Goal: Task Accomplishment & Management: Manage account settings

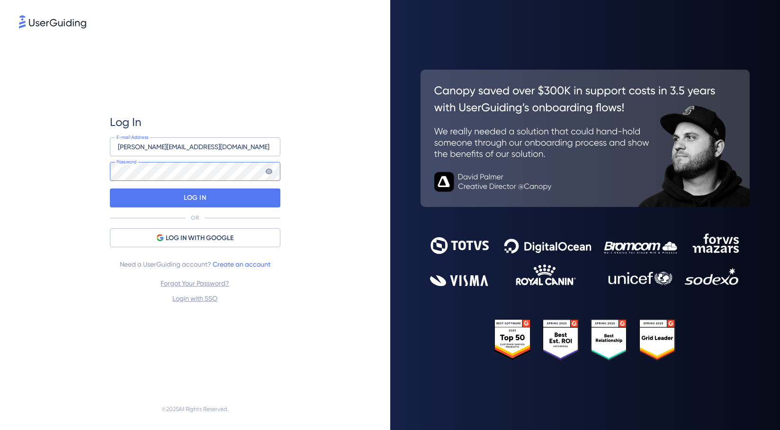
click at [110, 190] on div at bounding box center [110, 190] width 0 height 0
click at [202, 199] on p "LOG IN" at bounding box center [195, 197] width 22 height 15
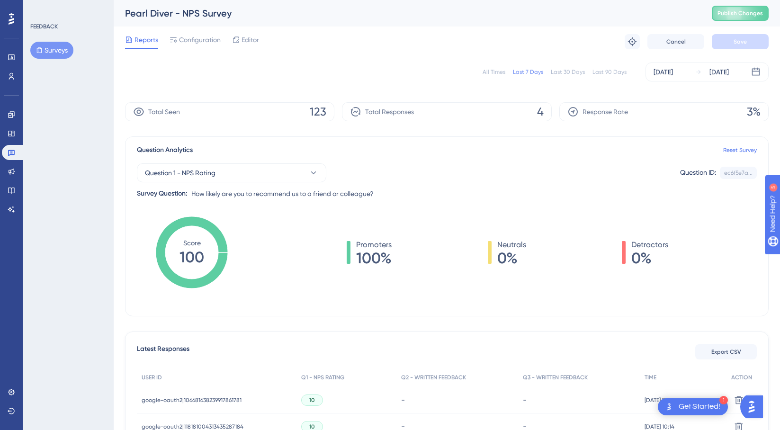
click at [496, 73] on div "All Times" at bounding box center [494, 72] width 23 height 8
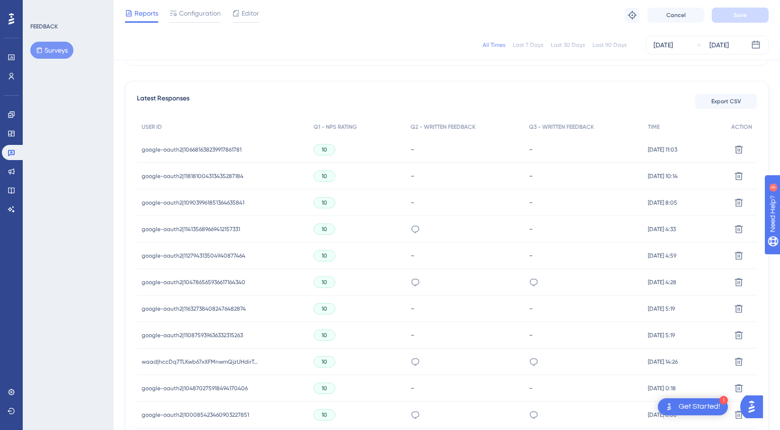
scroll to position [248, 0]
click at [411, 229] on icon at bounding box center [415, 228] width 9 height 9
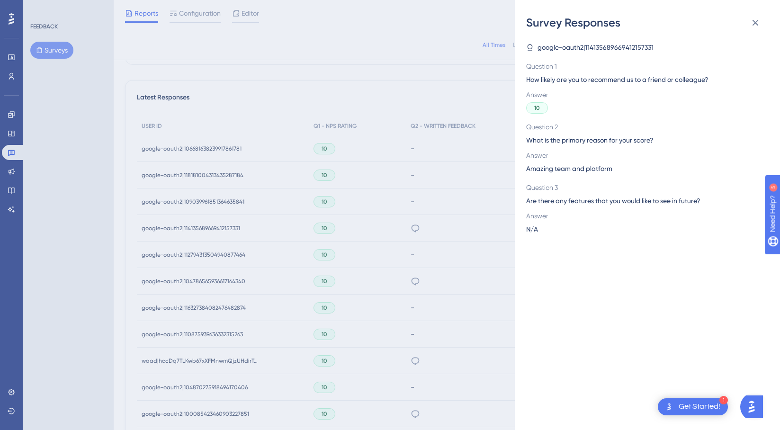
click at [385, 229] on div "Survey Responses google-oauth2|114135689669412157331 Question 1 How likely are …" at bounding box center [390, 215] width 780 height 430
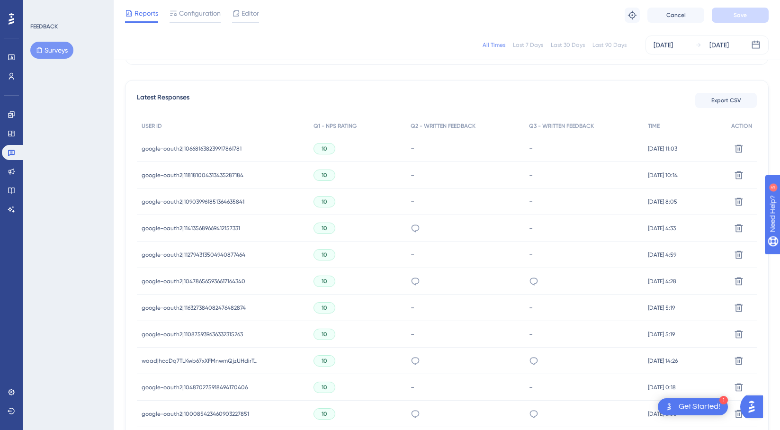
click at [220, 228] on span "google-oauth2|114135689669412157331" at bounding box center [191, 229] width 99 height 8
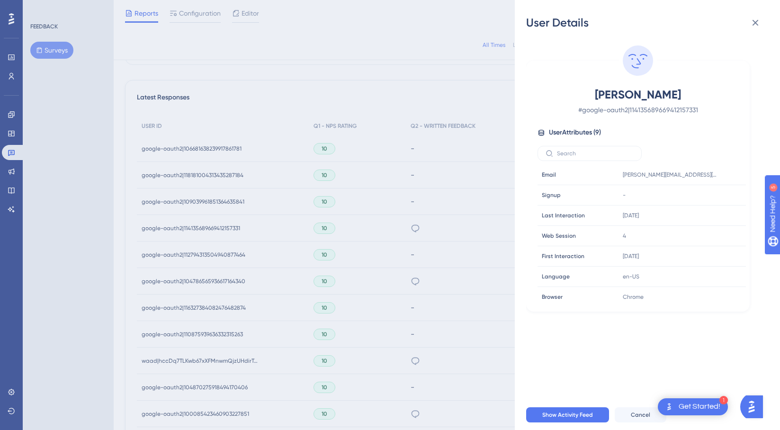
click at [123, 236] on div "User Details Michael Davidson # google-oauth2|114135689669412157331 User Attrib…" at bounding box center [390, 215] width 780 height 430
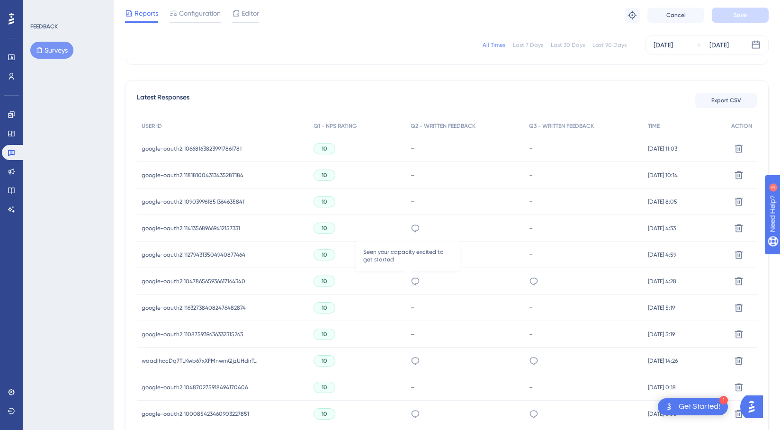
click at [415, 280] on div "Seen your capacity excited to get started" at bounding box center [465, 281] width 118 height 27
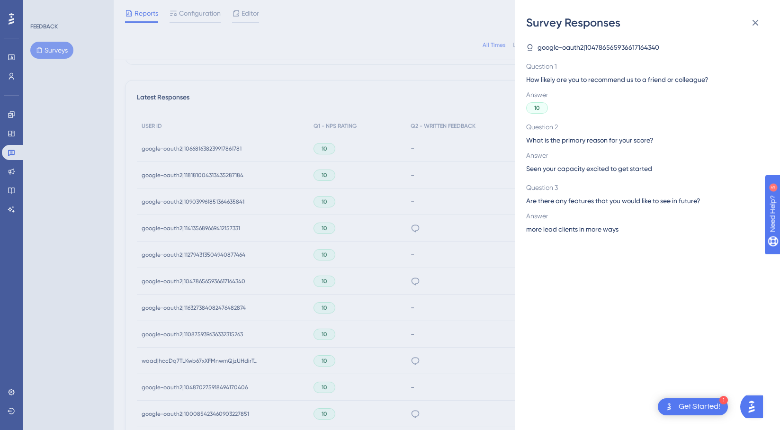
click at [407, 284] on div "Survey Responses google-oauth2|104786565936617164340 Question 1 How likely are …" at bounding box center [390, 215] width 780 height 430
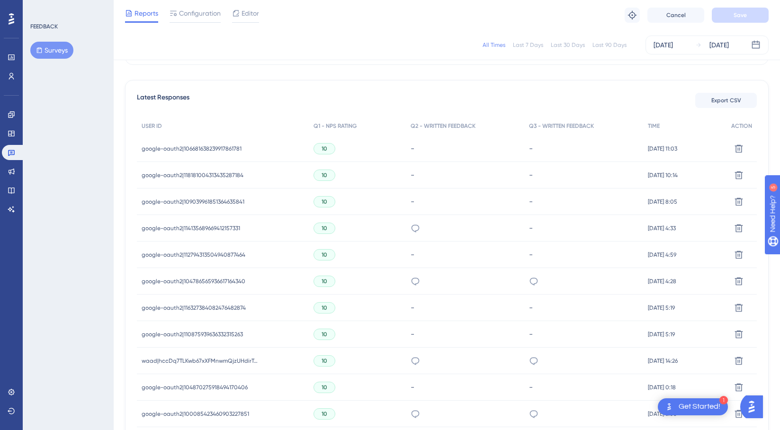
click at [231, 283] on span "google-oauth2|104786565936617164340" at bounding box center [194, 282] width 104 height 8
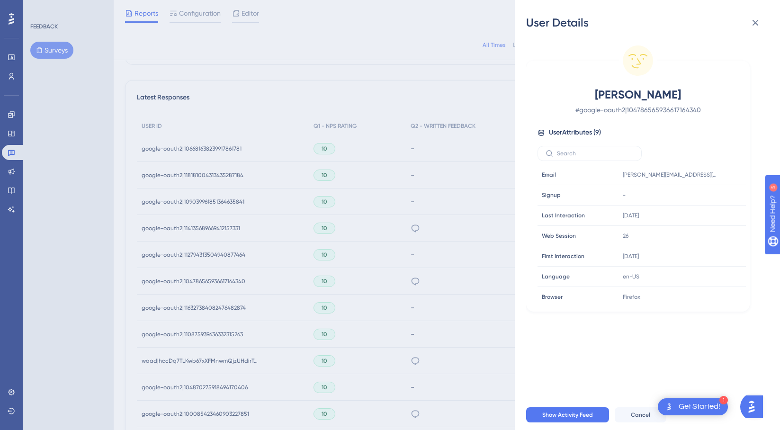
click at [118, 262] on div "User Details Alex Ruiz # google-oauth2|104786565936617164340 User Attributes ( …" at bounding box center [390, 215] width 780 height 430
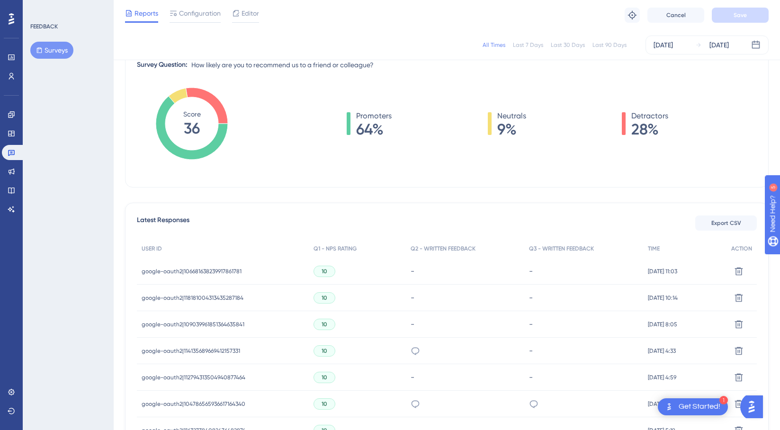
scroll to position [0, 0]
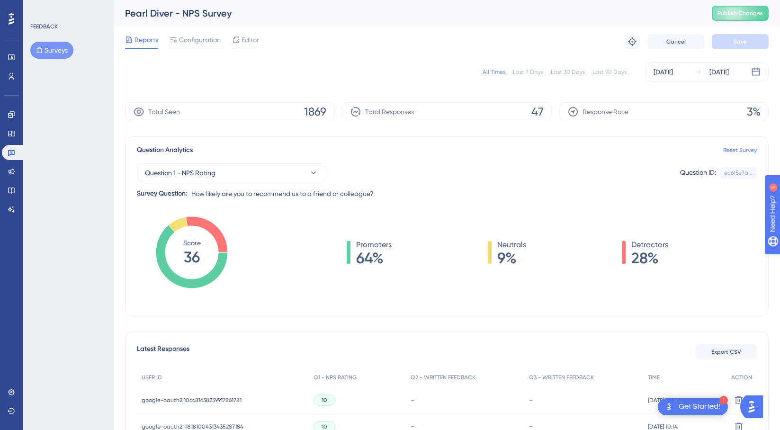
click at [609, 71] on div "Last 90 Days" at bounding box center [610, 72] width 34 height 8
click at [501, 69] on div "All Times" at bounding box center [494, 72] width 23 height 8
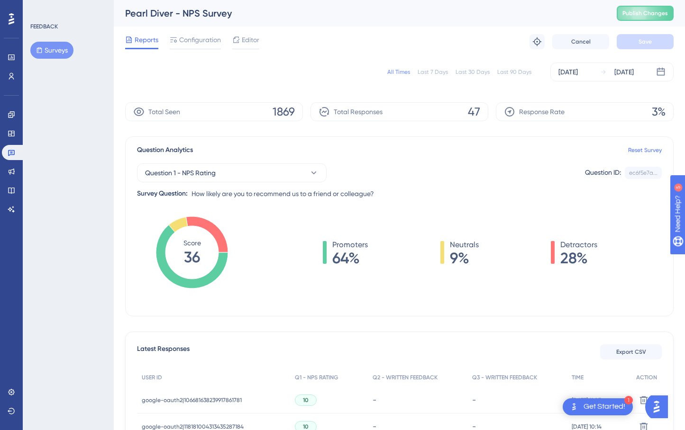
click at [399, 68] on div "All Times" at bounding box center [398, 72] width 23 height 8
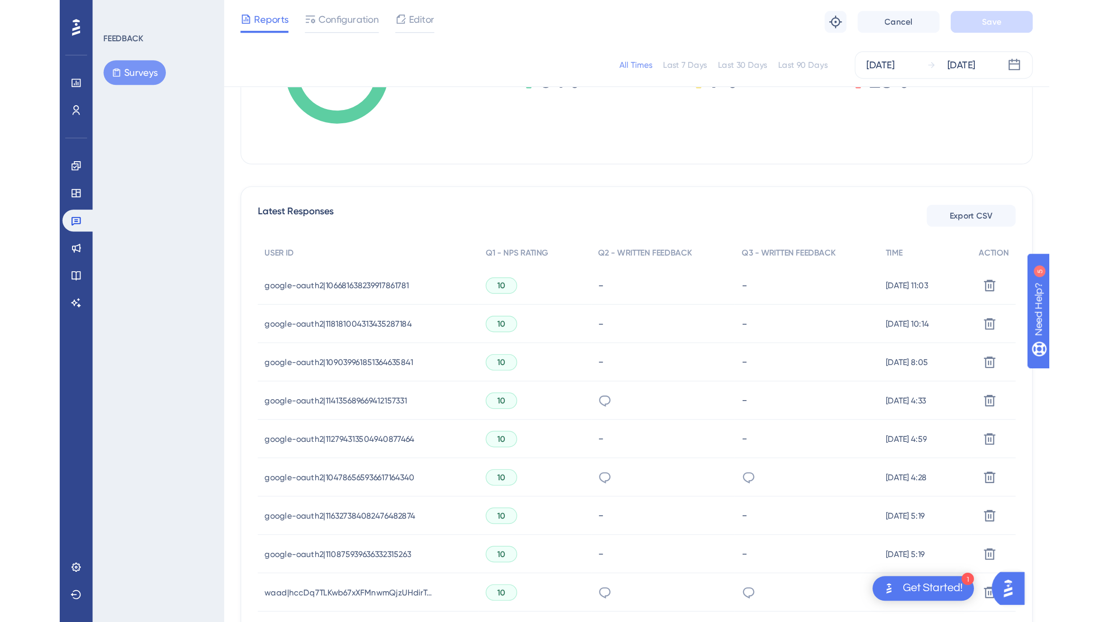
scroll to position [201, 0]
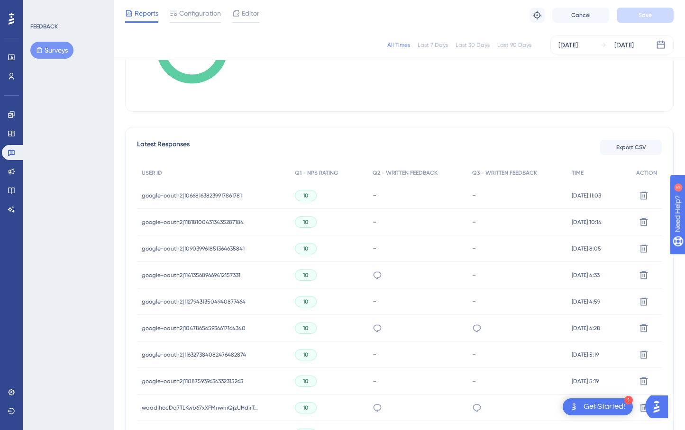
click at [214, 195] on span "google-oauth2|106681638239917861781" at bounding box center [192, 196] width 100 height 8
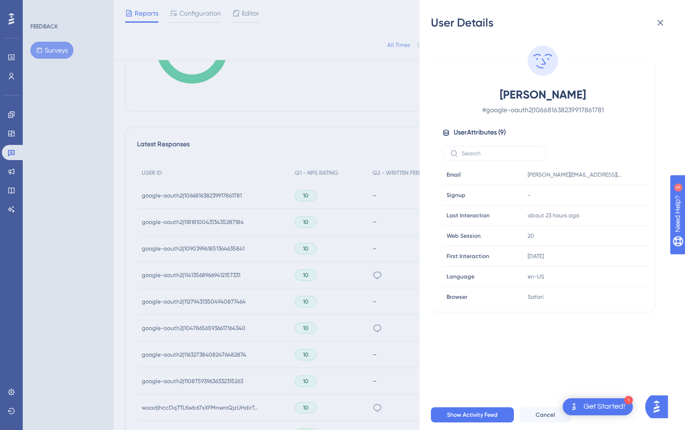
click at [214, 165] on div "User Details Jeff Conroy # google-oauth2|106681638239917861781 User Attributes …" at bounding box center [342, 215] width 685 height 430
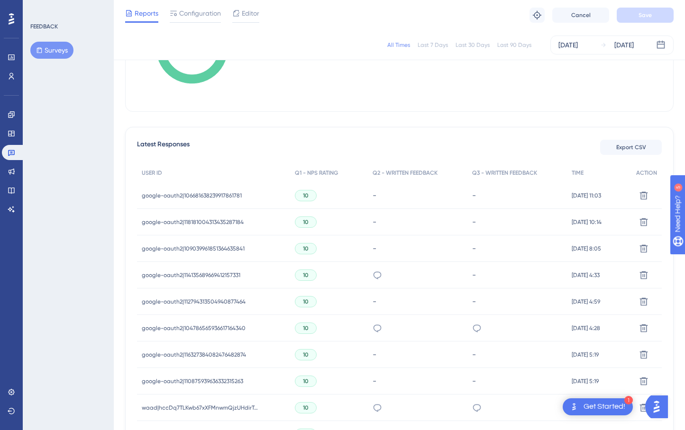
click at [210, 219] on span "google-oauth2|118181004313435287184" at bounding box center [193, 222] width 102 height 8
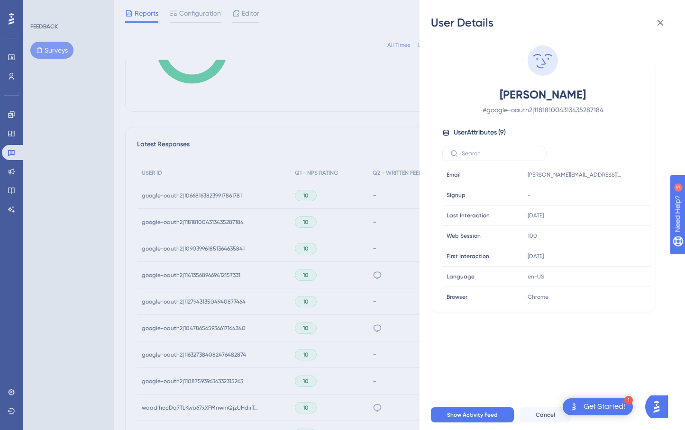
click at [208, 241] on div "User Details Keith Carvalho # google-oauth2|118181004313435287184 User Attribut…" at bounding box center [342, 215] width 685 height 430
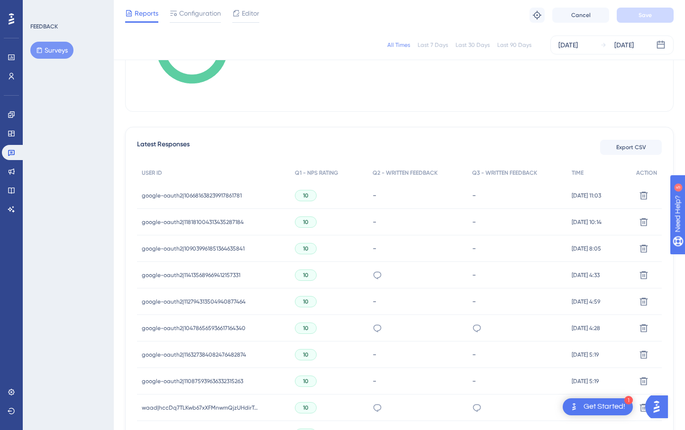
click at [208, 245] on span "google-oauth2|109039961851364635841" at bounding box center [193, 249] width 103 height 8
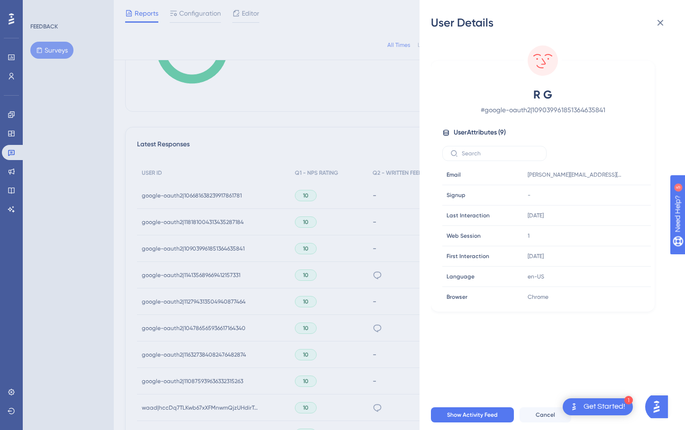
click at [217, 289] on div "User Details R G # google-oauth2|109039961851364635841 User Attributes ( 9 ) Em…" at bounding box center [342, 215] width 685 height 430
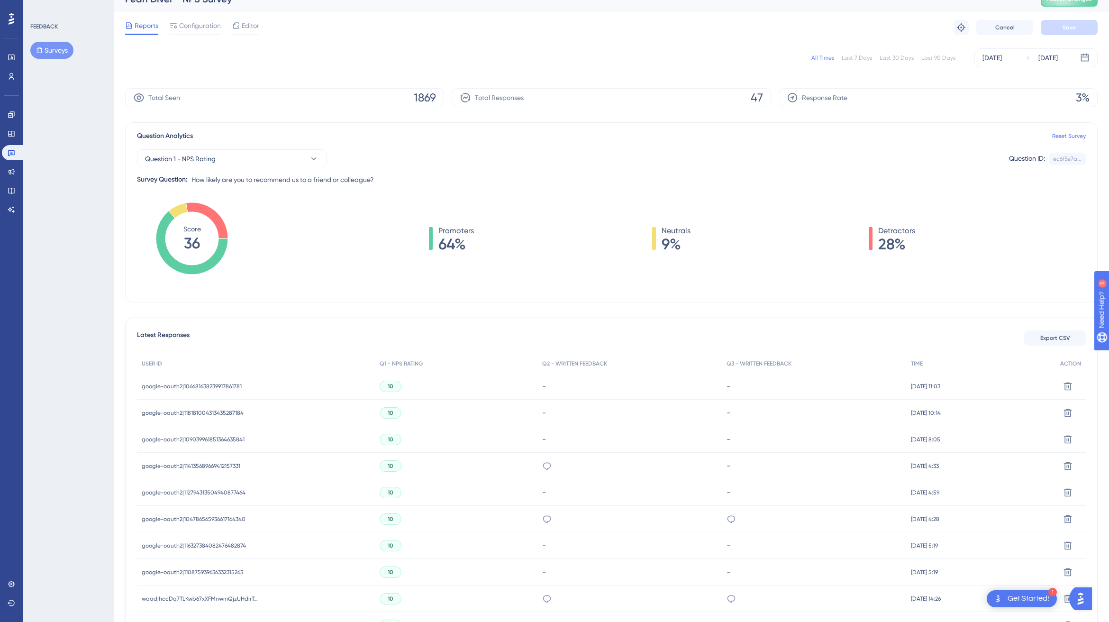
scroll to position [0, 0]
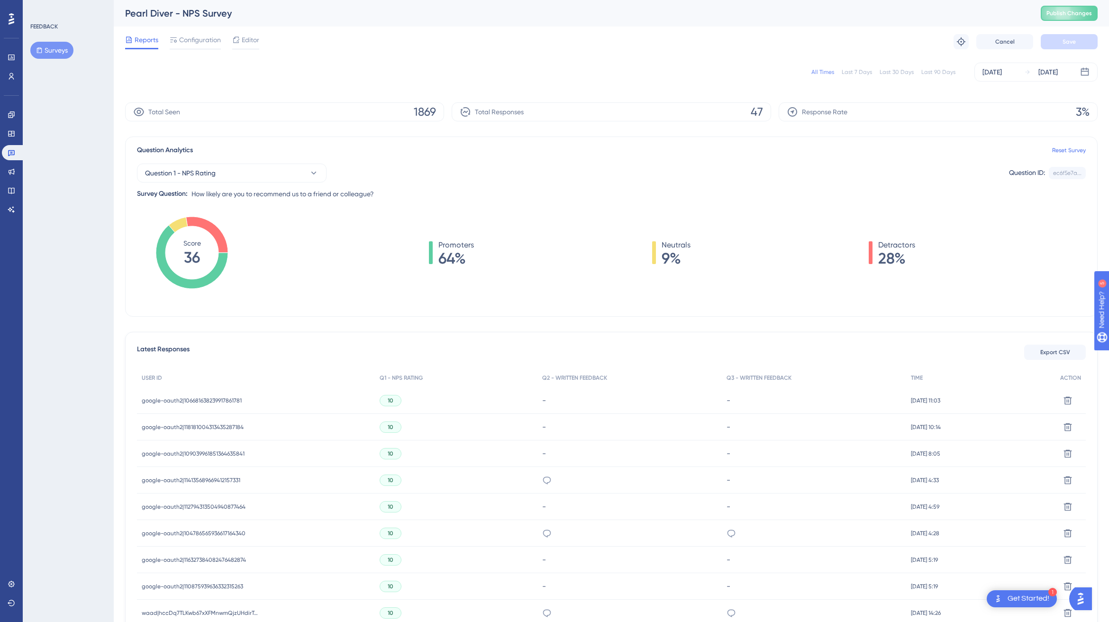
click at [780, 73] on div "Last 30 Days" at bounding box center [896, 72] width 34 height 8
click at [654, 371] on div "All Times Last 7 Days Last 30 Days Last 90 Days Sep 07 2025 Oct 06 2025 Total S…" at bounding box center [611, 366] width 972 height 619
click at [780, 262] on div "Promoters 100% Neutrals 0% Detractors 0%" at bounding box center [671, 252] width 827 height 27
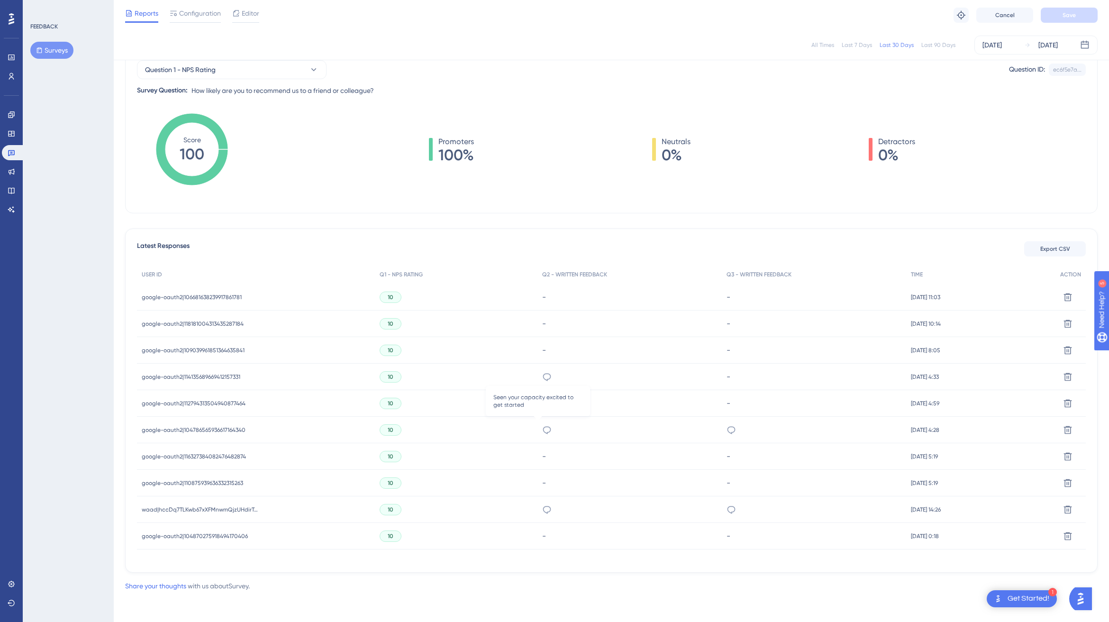
click at [542, 425] on icon at bounding box center [546, 429] width 9 height 9
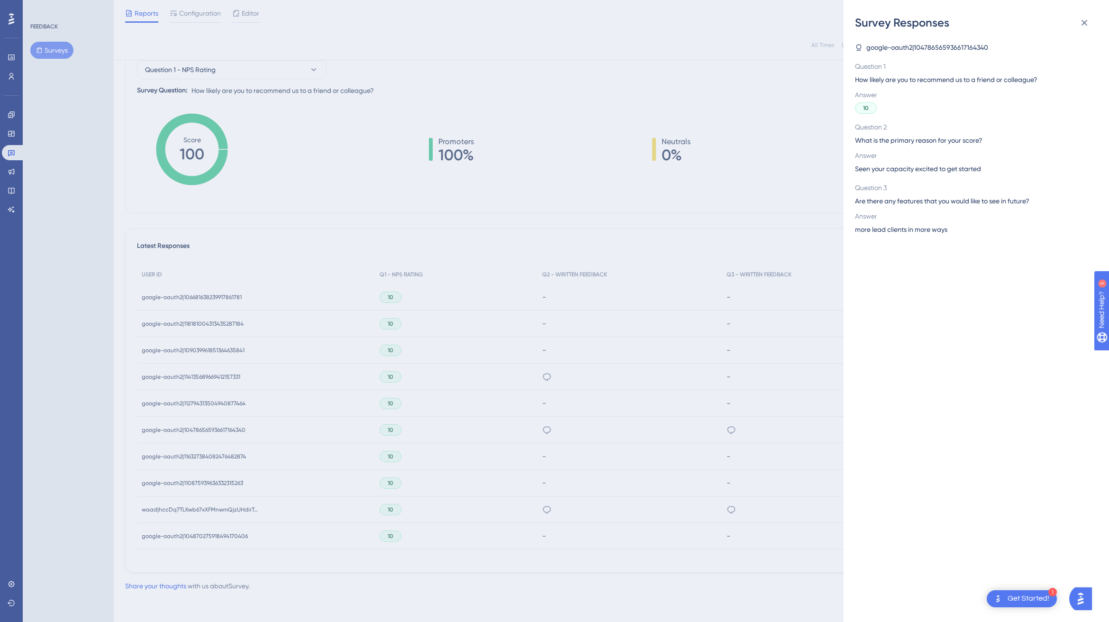
click at [538, 426] on div "Survey Responses google-oauth2|104786565936617164340 Question 1 How likely are …" at bounding box center [554, 311] width 1109 height 622
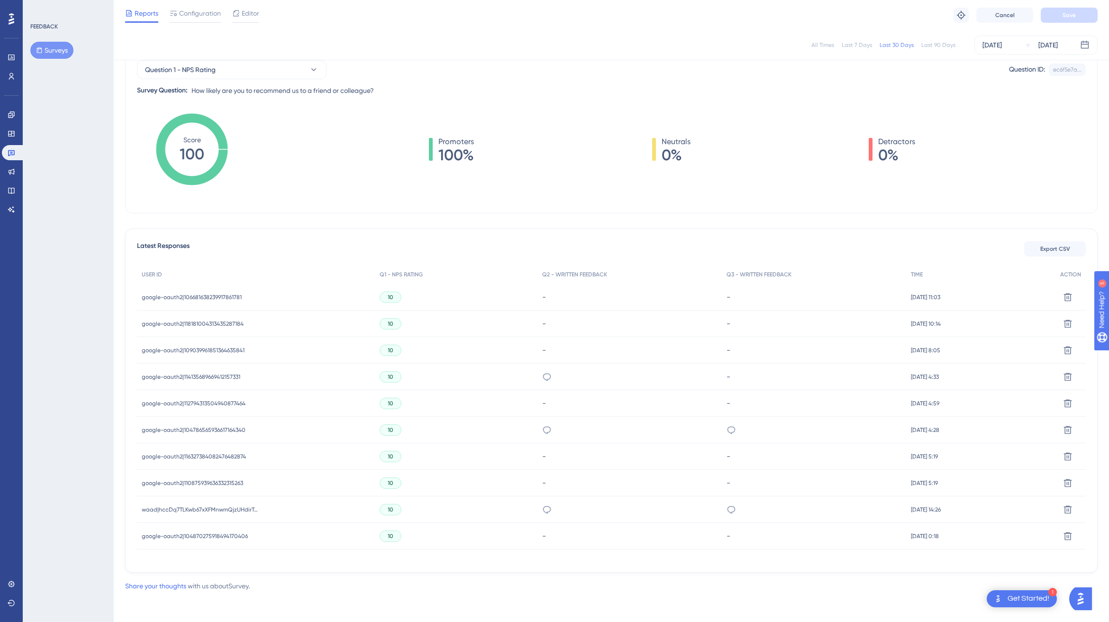
click at [228, 426] on span "google-oauth2|104786565936617164340" at bounding box center [194, 430] width 104 height 8
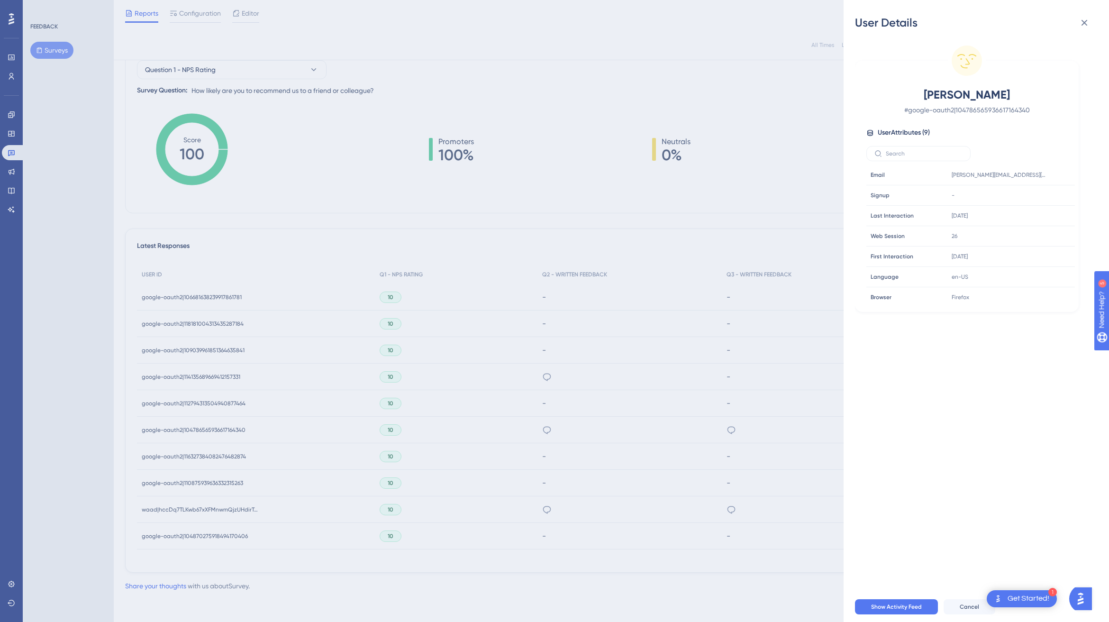
click at [227, 426] on div "User Details Alex Ruiz # google-oauth2|104786565936617164340 User Attributes ( …" at bounding box center [554, 311] width 1109 height 622
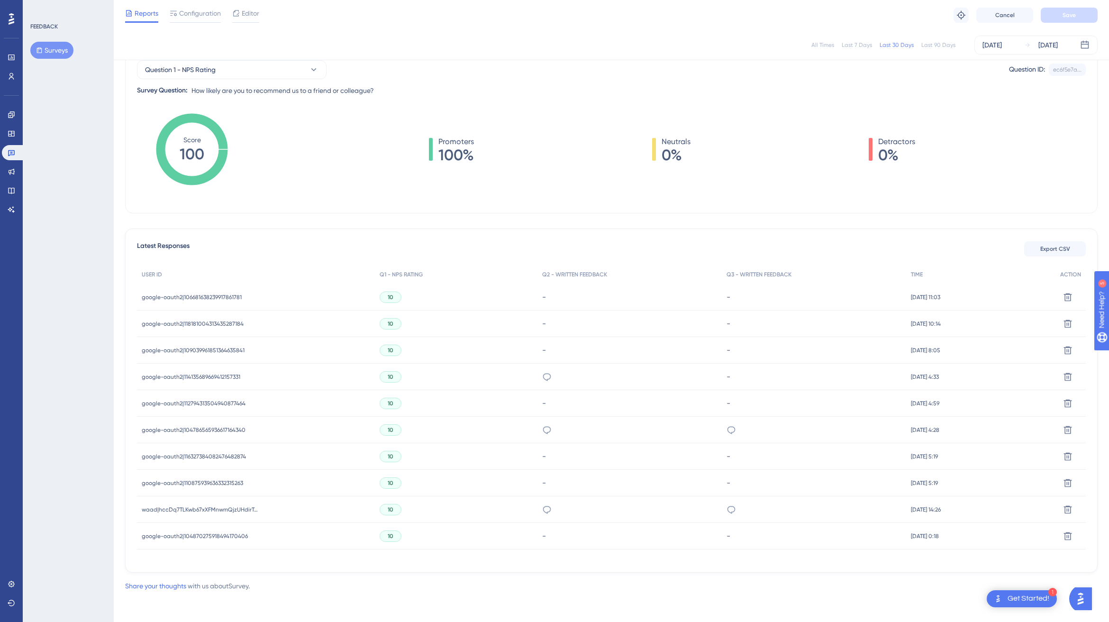
click at [537, 430] on div "The VP Product of Blackpearl is amazing" at bounding box center [629, 509] width 184 height 27
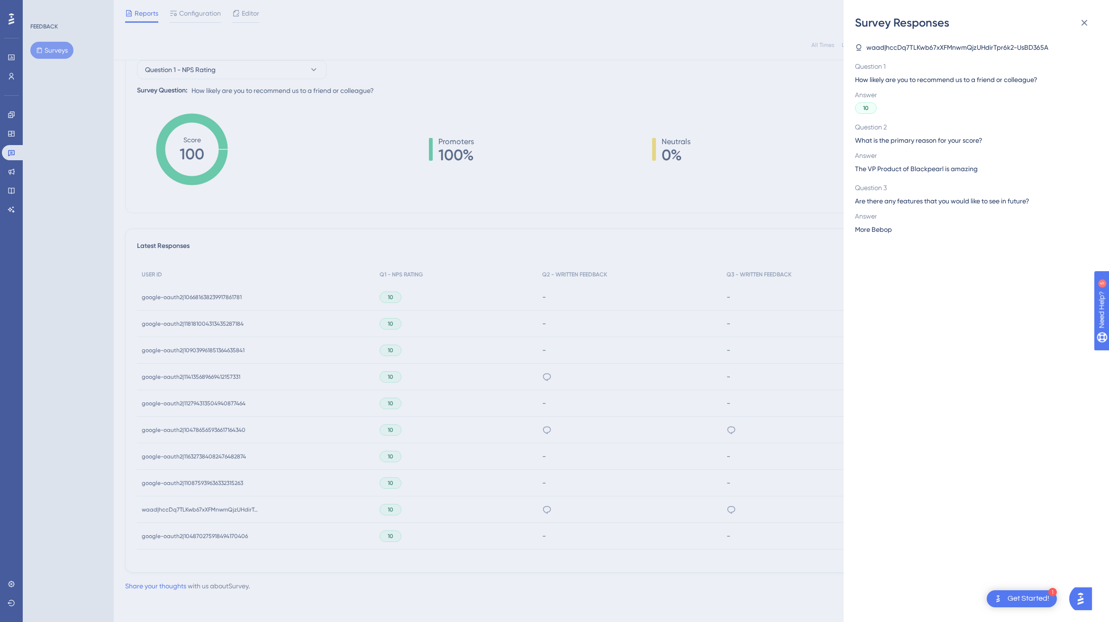
click at [532, 430] on div "Survey Responses waad|hccDq7TLKwb67xXFMnwmQjzUHdirTpr6k2-UsBD365A Question 1 Ho…" at bounding box center [554, 311] width 1109 height 622
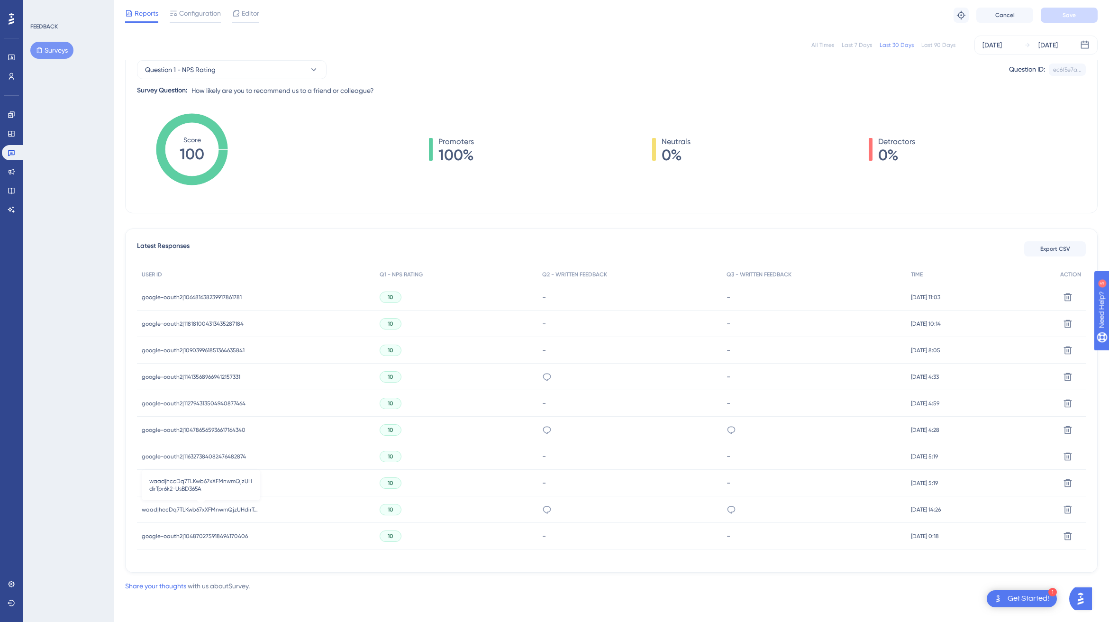
click at [240, 430] on span "waad|hccDq7TLKwb67xXFMnwmQjzUHdirTpr6k2-UsBD365A" at bounding box center [201, 510] width 118 height 8
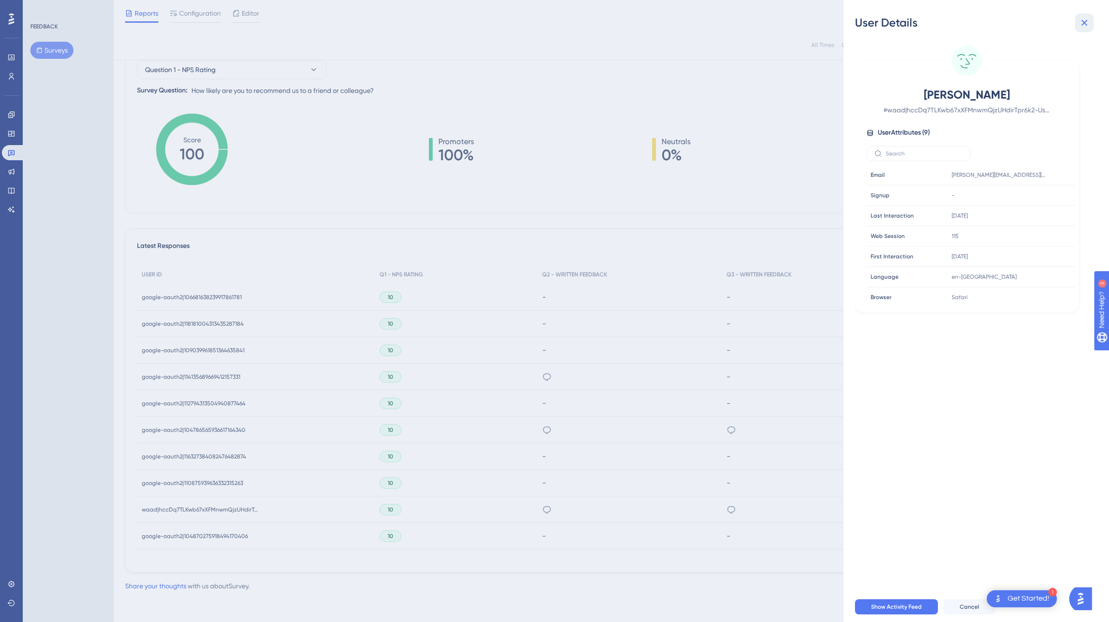
click at [780, 21] on icon at bounding box center [1083, 22] width 11 height 11
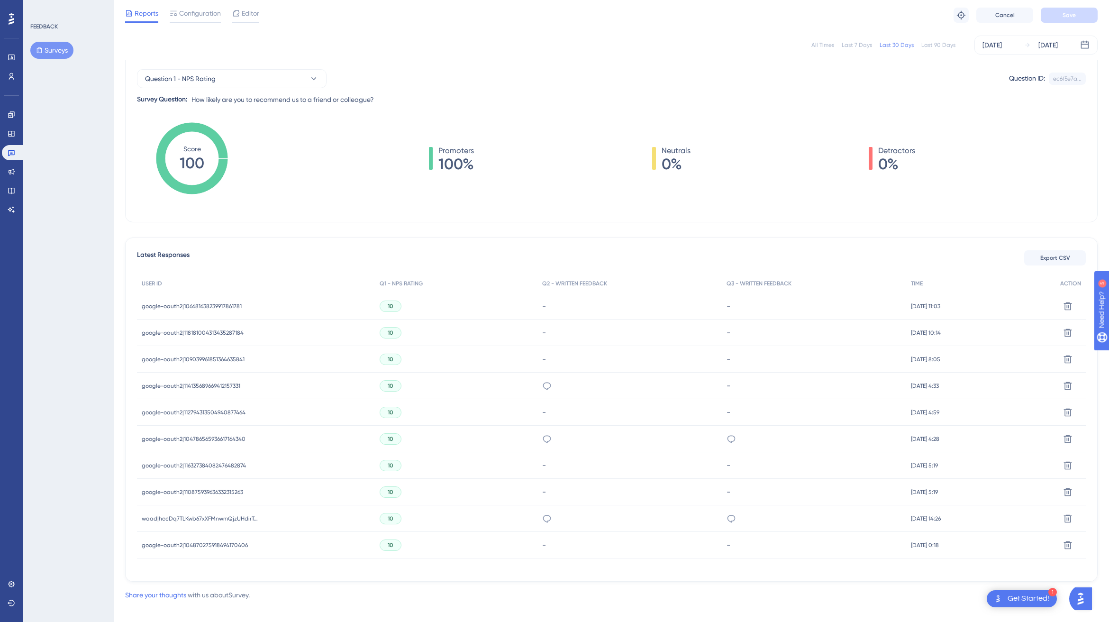
scroll to position [100, 0]
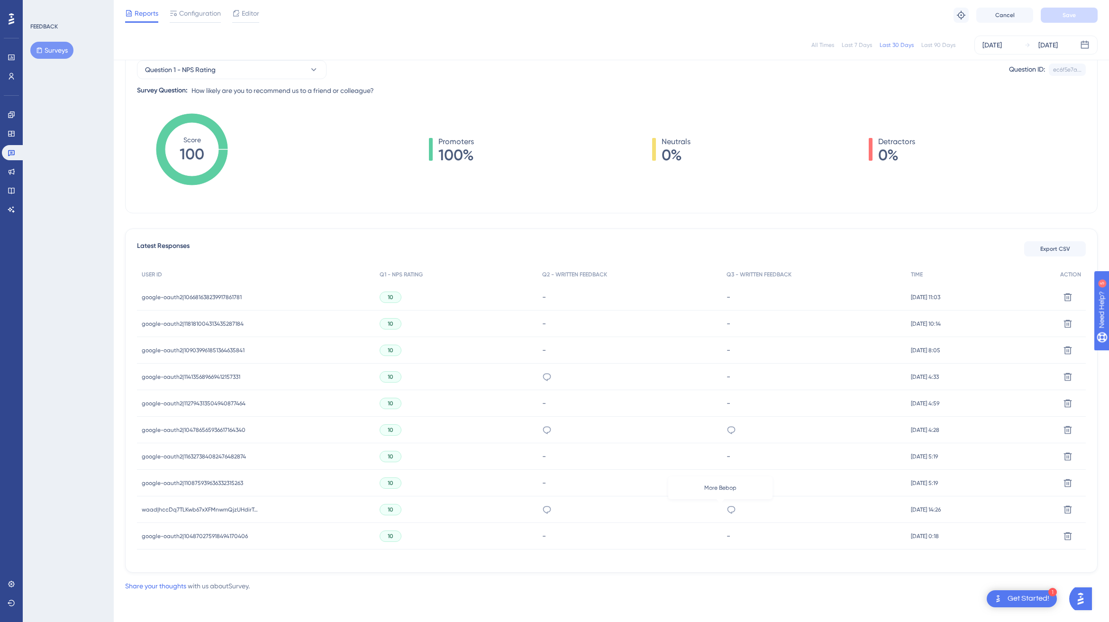
click at [726, 430] on icon at bounding box center [730, 509] width 9 height 9
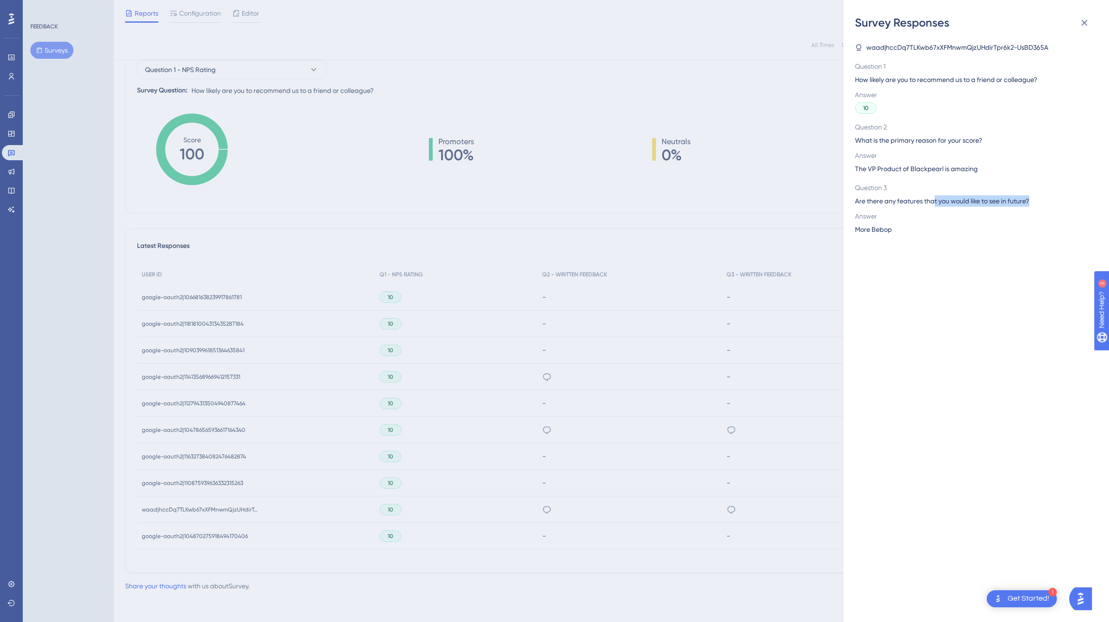
drag, startPoint x: 933, startPoint y: 202, endPoint x: 976, endPoint y: 225, distance: 47.7
click at [780, 201] on span "Are there any features that you would like to see in future?" at bounding box center [972, 200] width 235 height 11
click at [780, 233] on span "More Bebop" at bounding box center [873, 229] width 37 height 11
click at [108, 237] on div "Survey Responses waad|hccDq7TLKwb67xXFMnwmQjzUHdirTpr6k2-UsBD365A Question 1 Ho…" at bounding box center [554, 311] width 1109 height 622
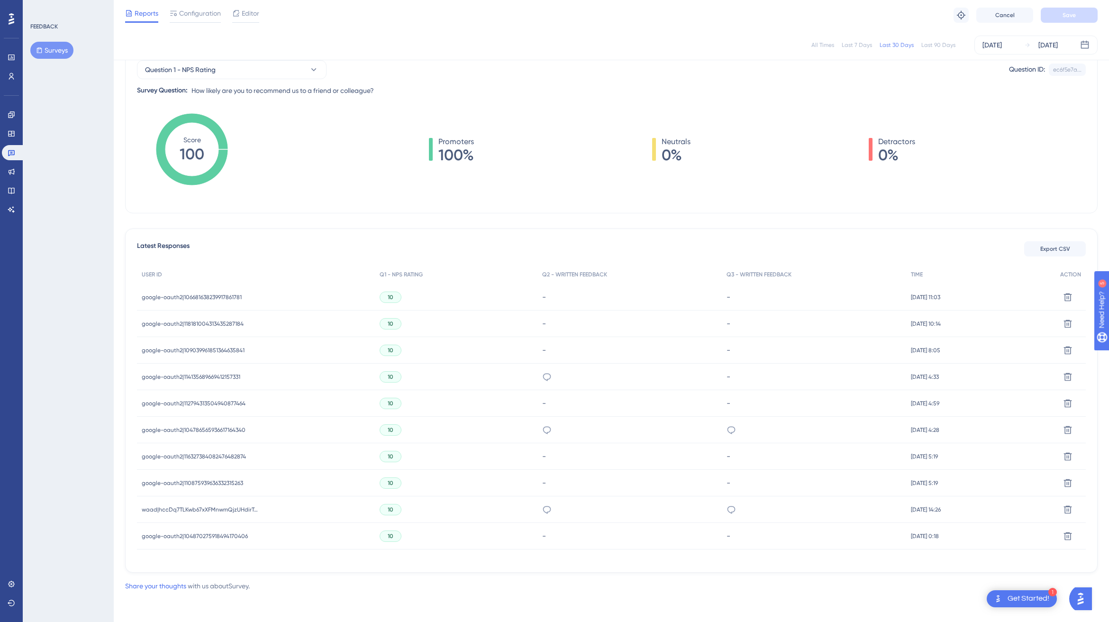
click at [196, 375] on span "google-oauth2|114135689669412157331" at bounding box center [191, 377] width 99 height 8
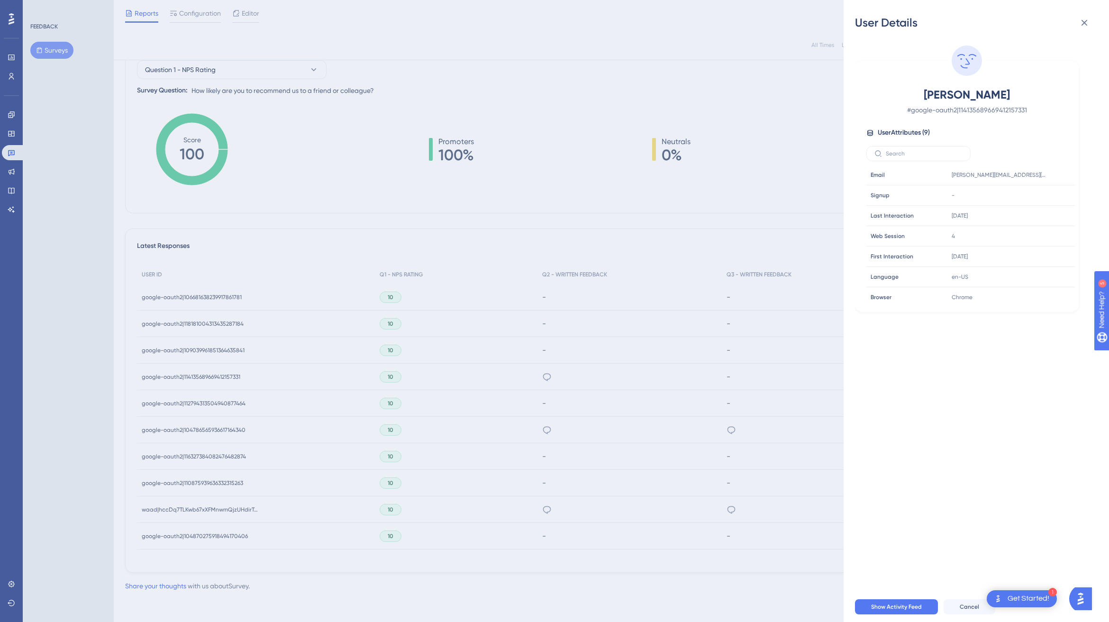
click at [278, 415] on div "User Details Michael Davidson # google-oauth2|114135689669412157331 User Attrib…" at bounding box center [554, 311] width 1109 height 622
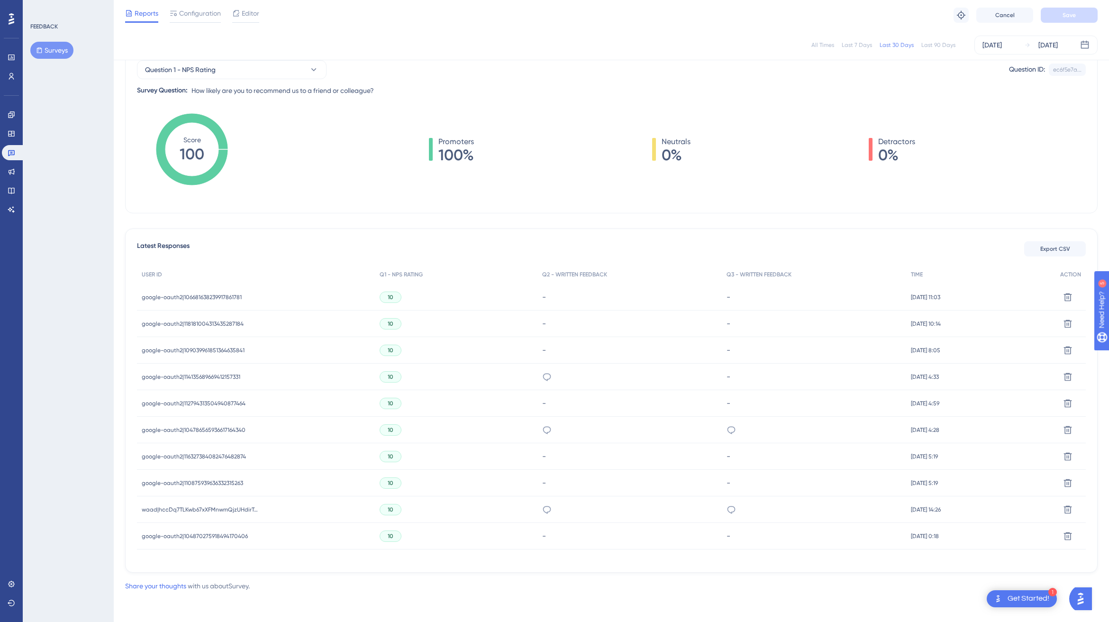
click at [183, 426] on span "google-oauth2|104786565936617164340" at bounding box center [194, 430] width 104 height 8
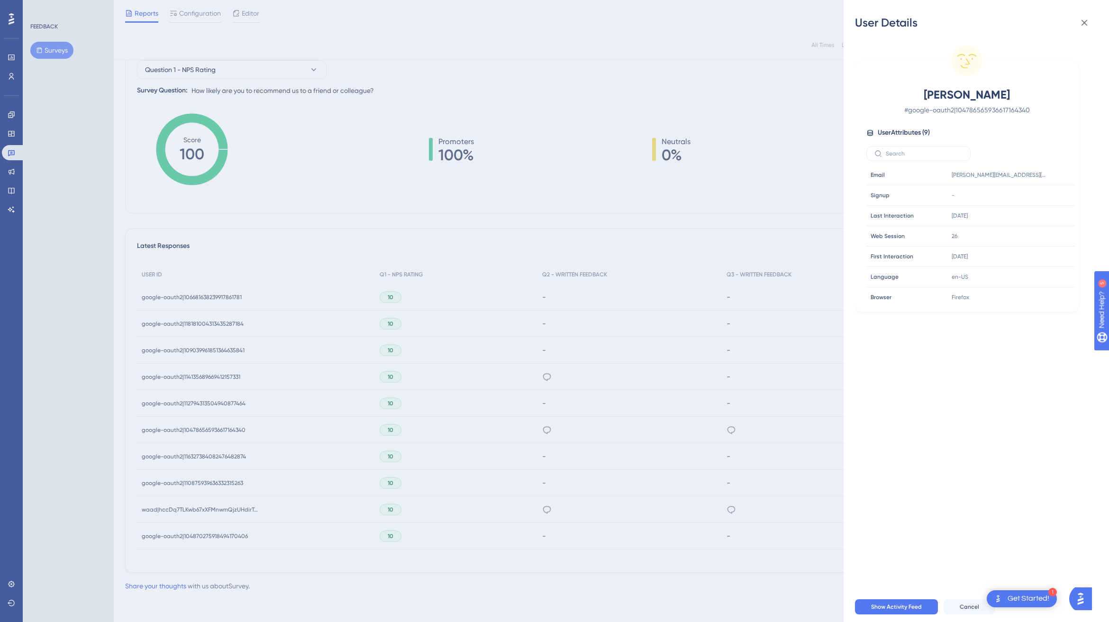
drag, startPoint x: 611, startPoint y: 220, endPoint x: 606, endPoint y: 208, distance: 14.0
click at [611, 220] on div "User Details Alex Ruiz # google-oauth2|104786565936617164340 User Attributes ( …" at bounding box center [554, 311] width 1109 height 622
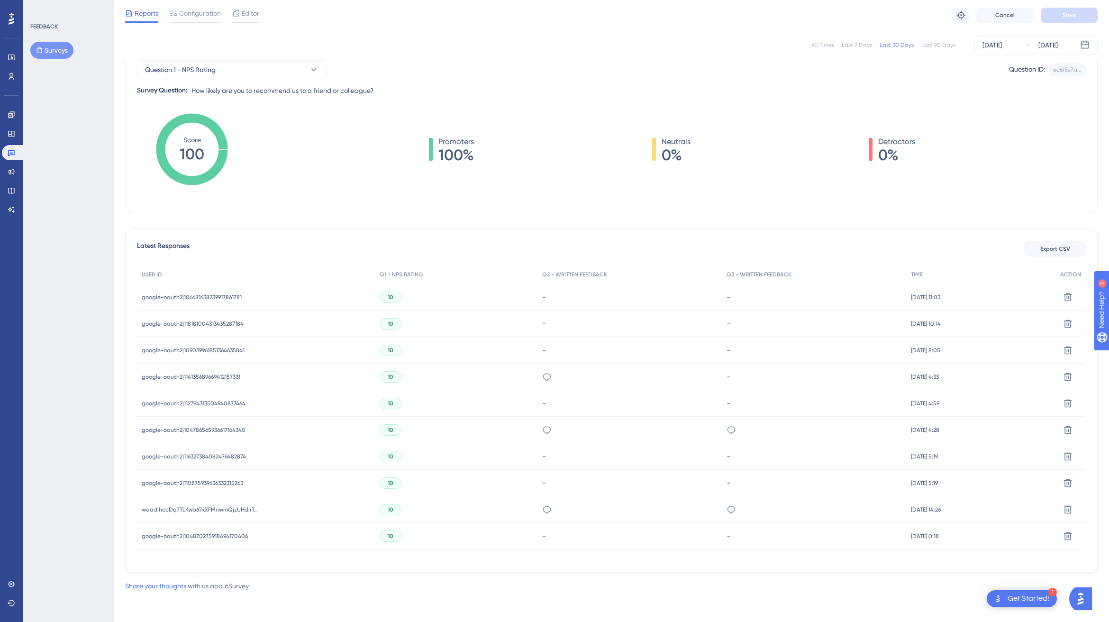
click at [780, 46] on div "Last 90 Days" at bounding box center [938, 45] width 34 height 8
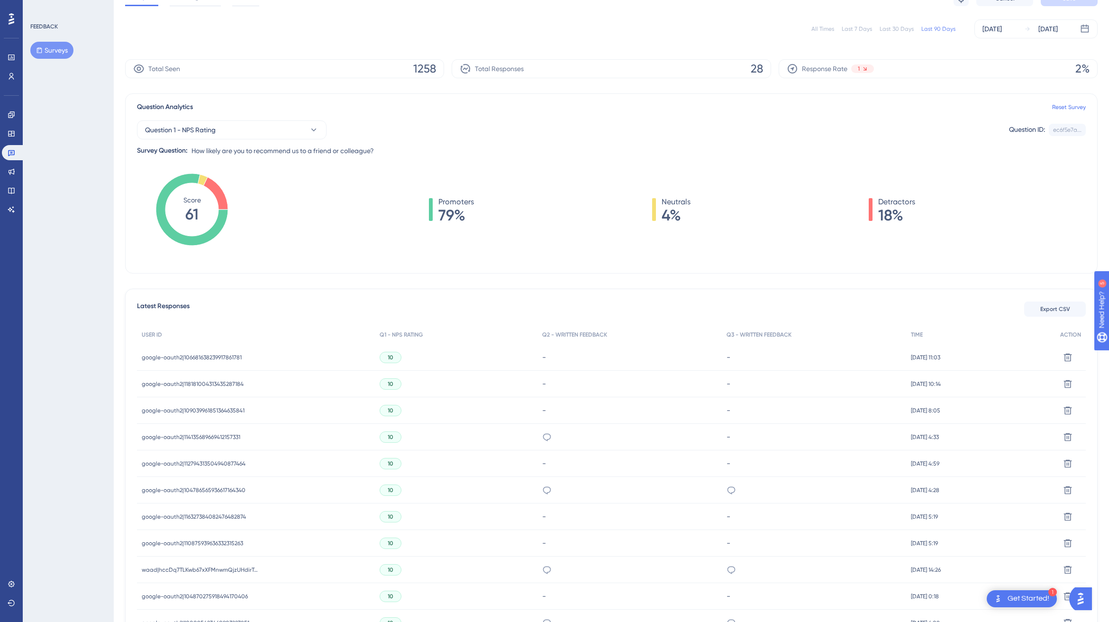
scroll to position [0, 0]
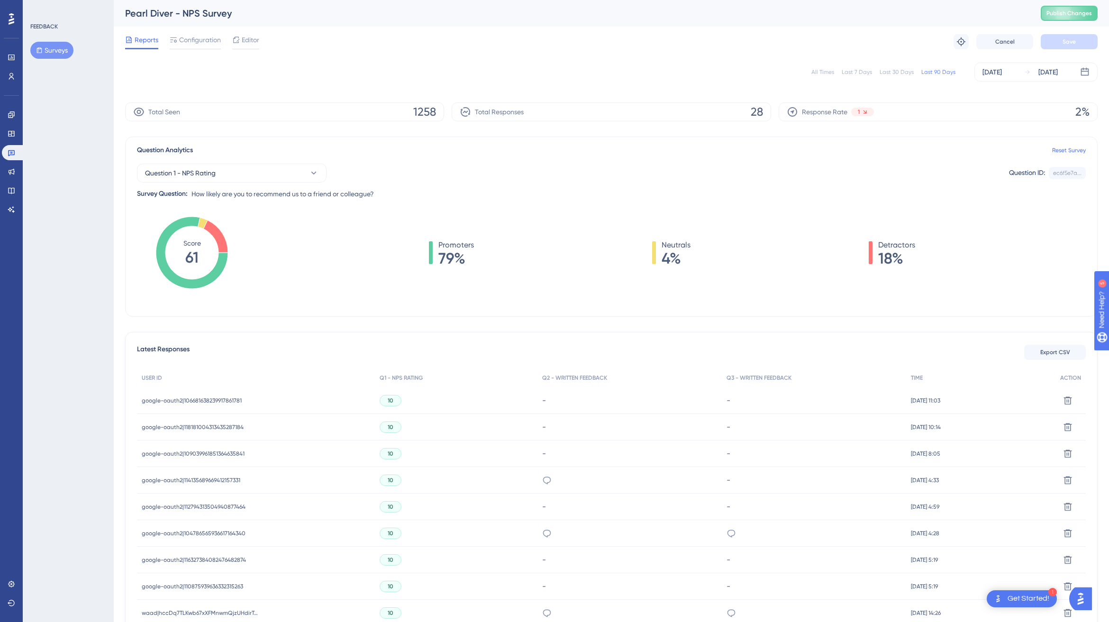
click at [363, 37] on div "Reports Configuration Editor Troubleshoot Cancel Save" at bounding box center [611, 42] width 972 height 30
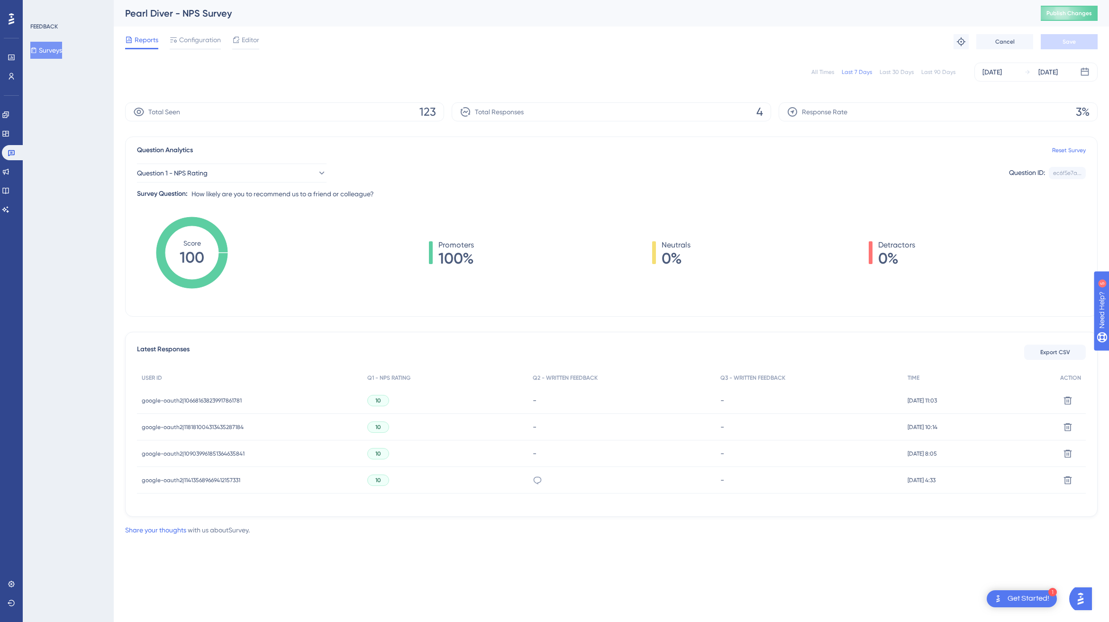
click at [895, 75] on div "Last 30 Days" at bounding box center [896, 72] width 34 height 8
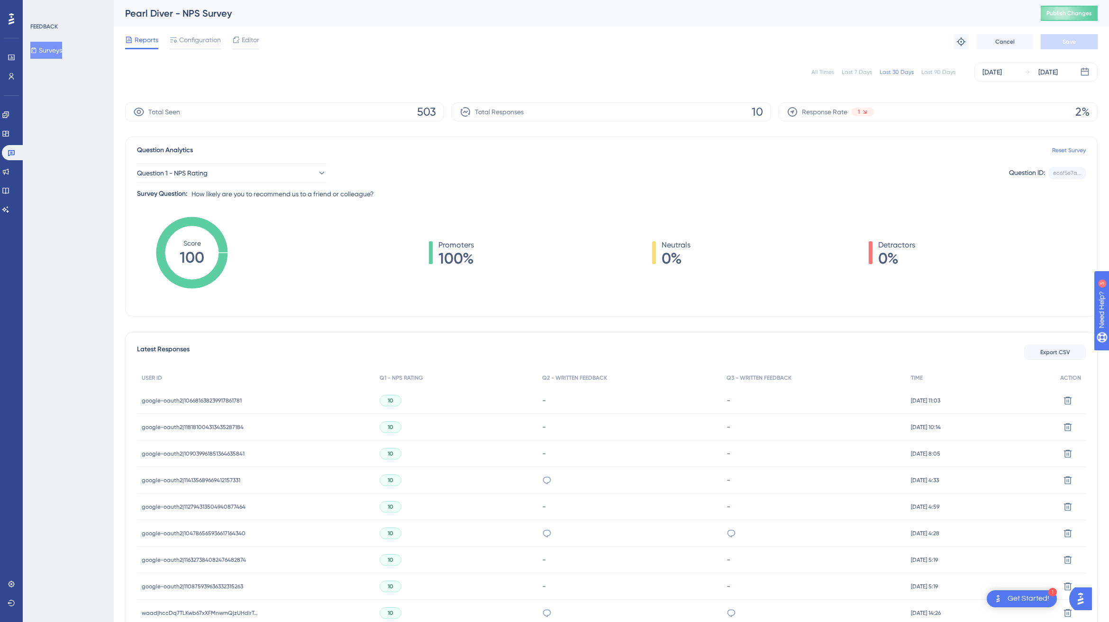
scroll to position [100, 0]
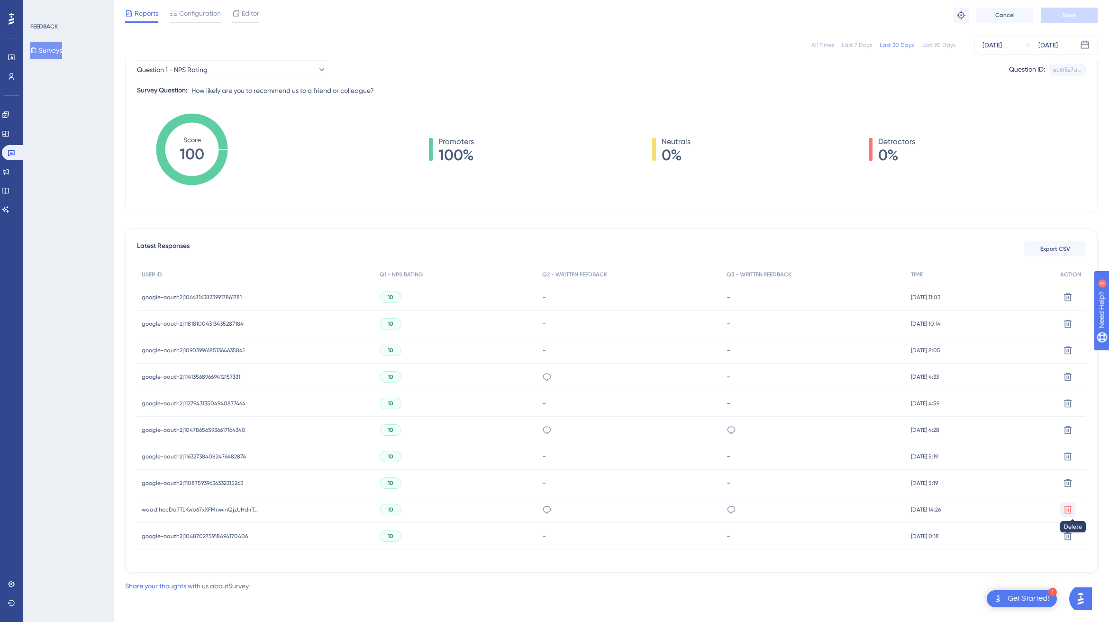
click at [1066, 508] on icon at bounding box center [1067, 509] width 9 height 9
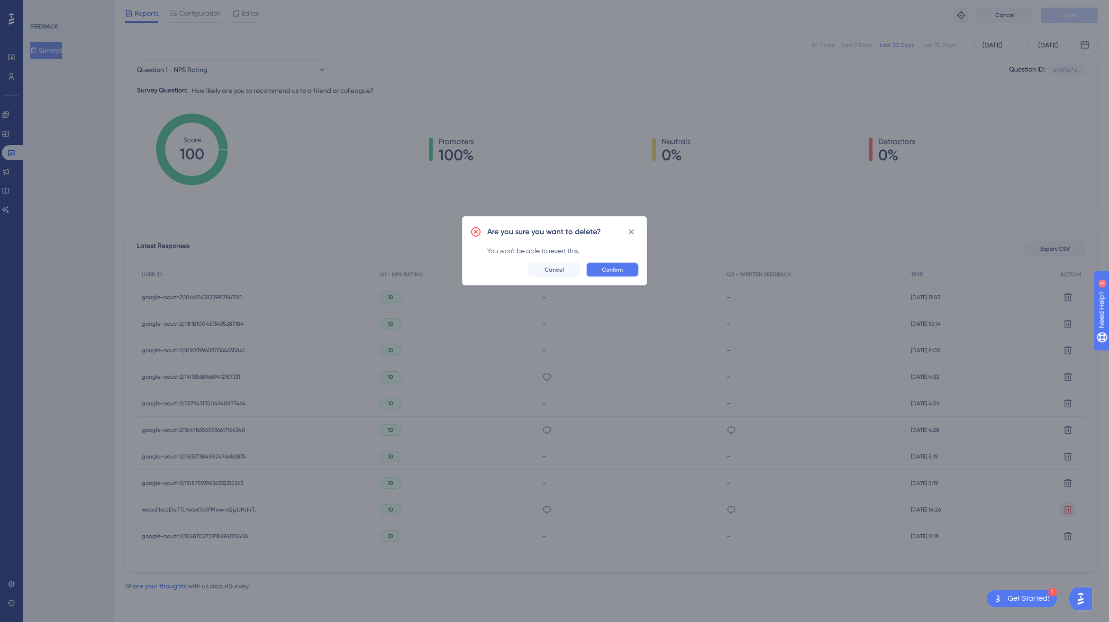
click at [604, 269] on span "Confirm" at bounding box center [612, 270] width 21 height 8
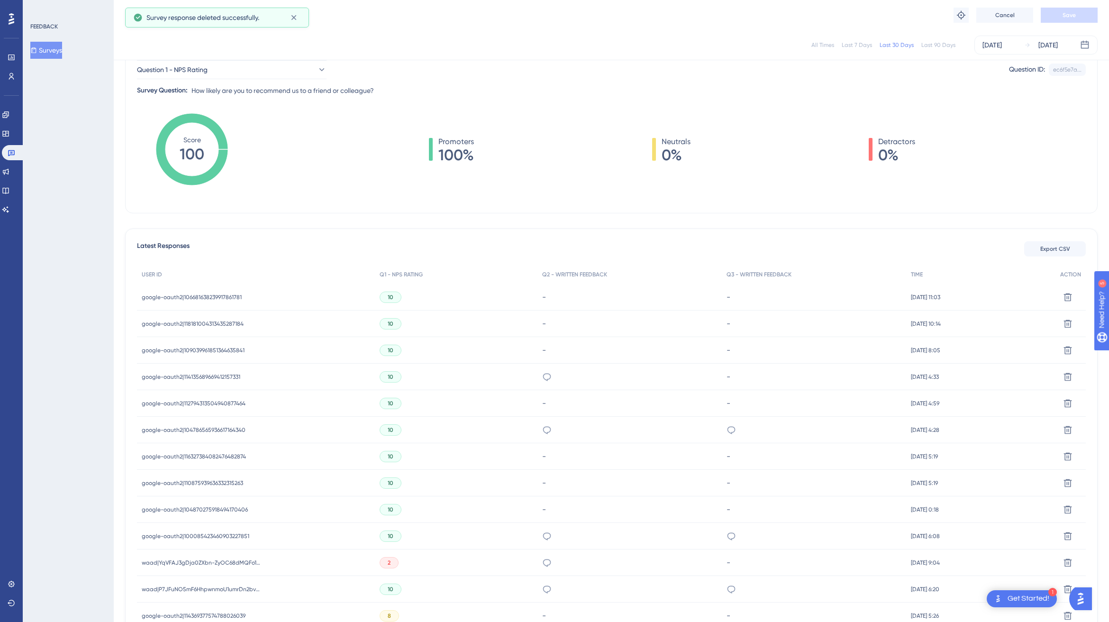
scroll to position [73, 0]
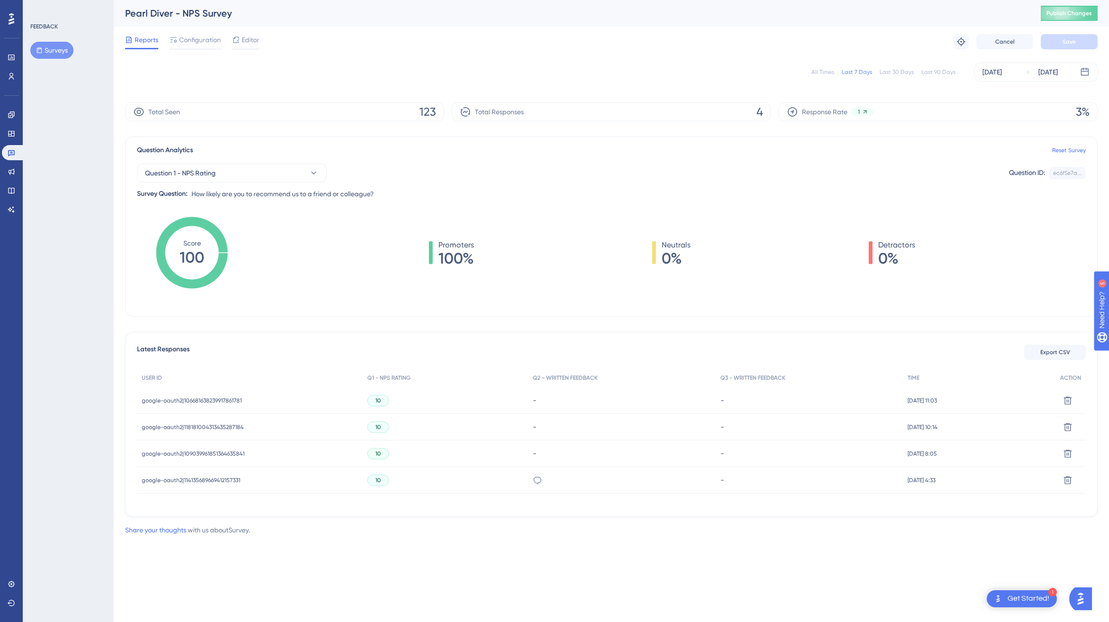
drag, startPoint x: 836, startPoint y: 72, endPoint x: 829, endPoint y: 72, distance: 6.6
click at [834, 72] on div "All Times" at bounding box center [822, 72] width 23 height 8
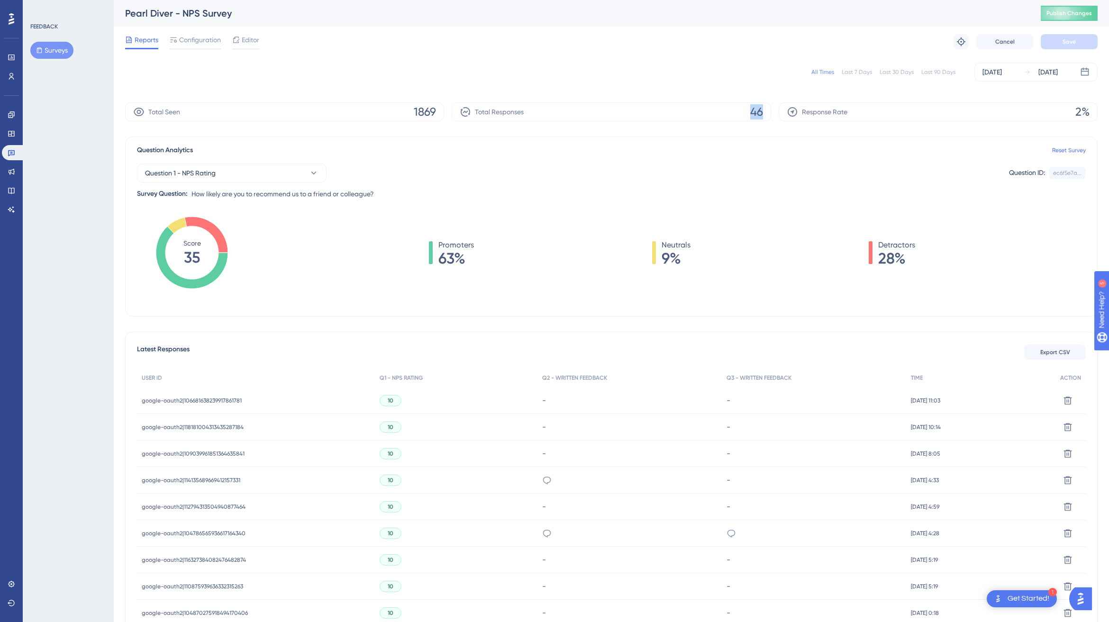
drag, startPoint x: 751, startPoint y: 112, endPoint x: 778, endPoint y: 110, distance: 27.5
click at [778, 110] on div "Total Seen 1869 Total Responses 46 Response Rate 2%" at bounding box center [611, 111] width 972 height 19
drag, startPoint x: 417, startPoint y: 109, endPoint x: 445, endPoint y: 109, distance: 28.4
click at [445, 109] on div "Total Seen 1869 Total Responses 46 Response Rate 2%" at bounding box center [611, 111] width 972 height 19
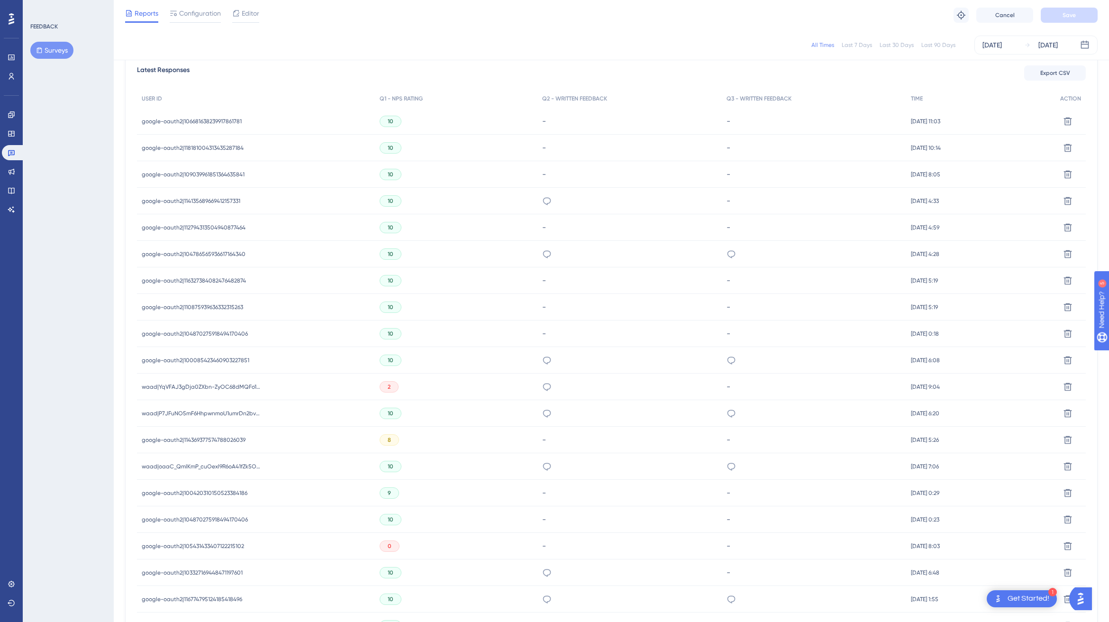
scroll to position [285, 0]
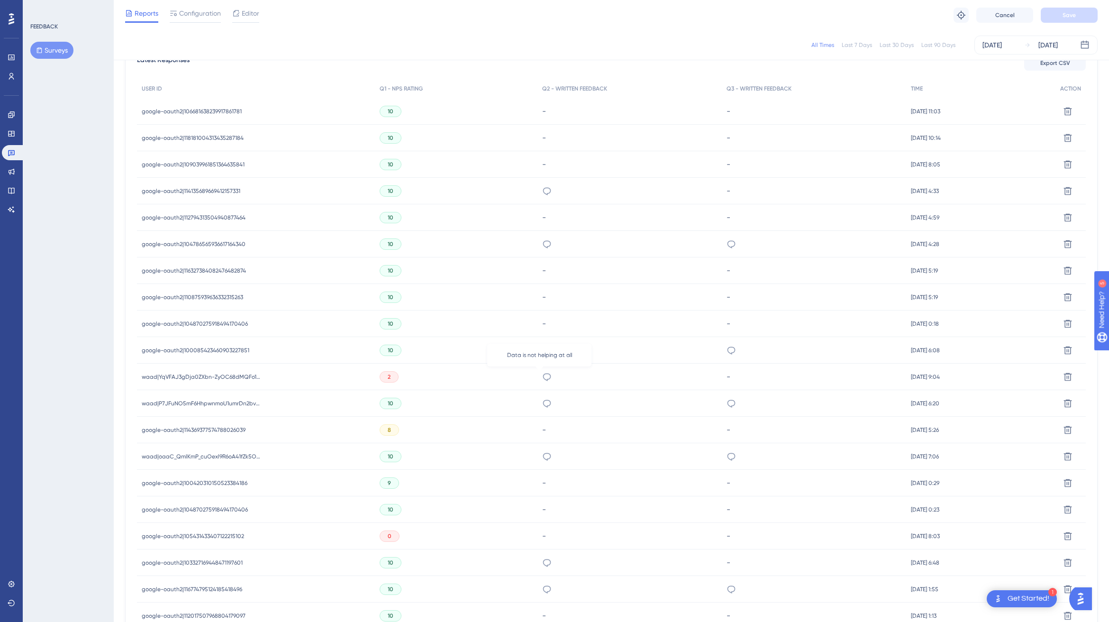
click at [542, 377] on icon at bounding box center [546, 376] width 9 height 9
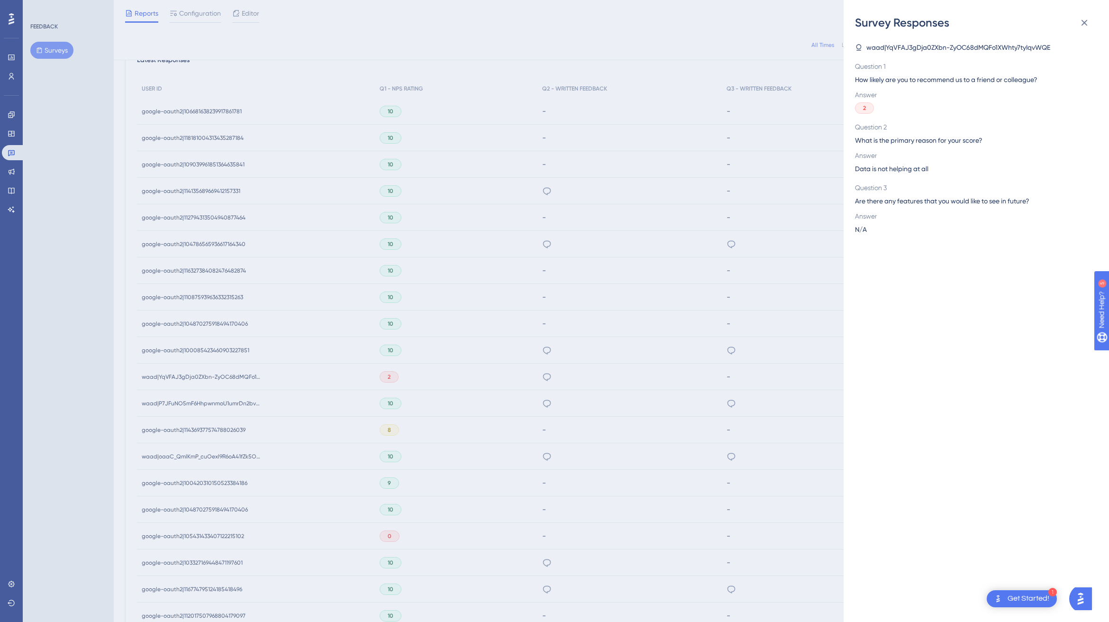
click at [539, 377] on div "Survey Responses waad|YqVFAJ3gDja0ZXbn-ZyOC68dMQFo1XWhty7tyIqvWQE Question 1 Ho…" at bounding box center [554, 311] width 1109 height 622
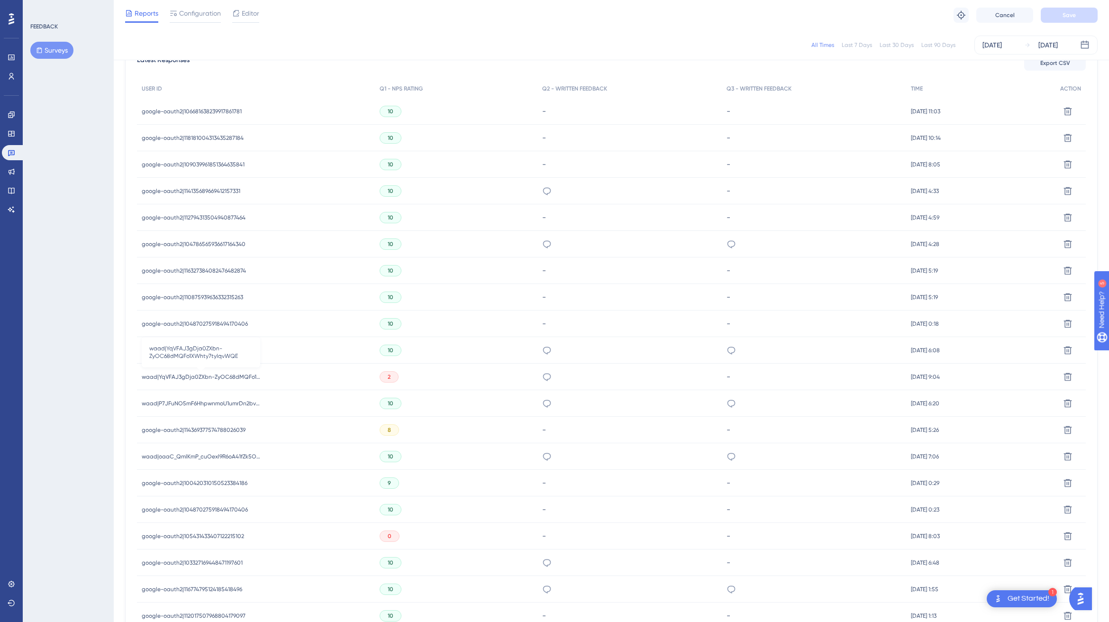
click at [206, 376] on span "waad|YqVFAJ3gDja0ZXbn-ZyOC68dMQFo1XWhty7tyIqvWQE" at bounding box center [201, 377] width 118 height 8
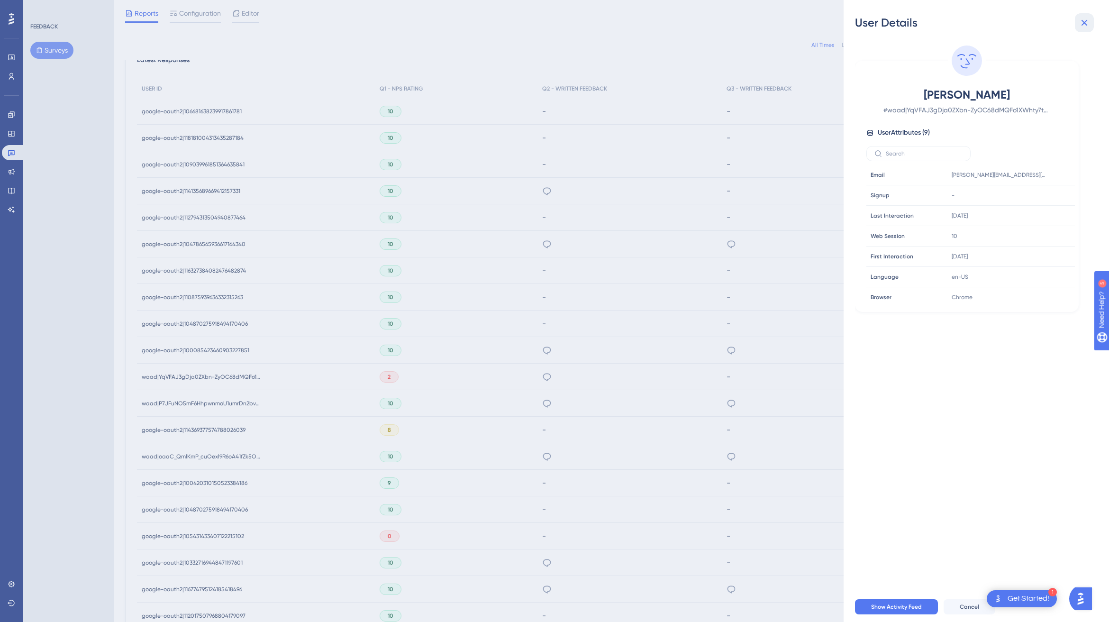
click at [1082, 22] on icon at bounding box center [1083, 22] width 11 height 11
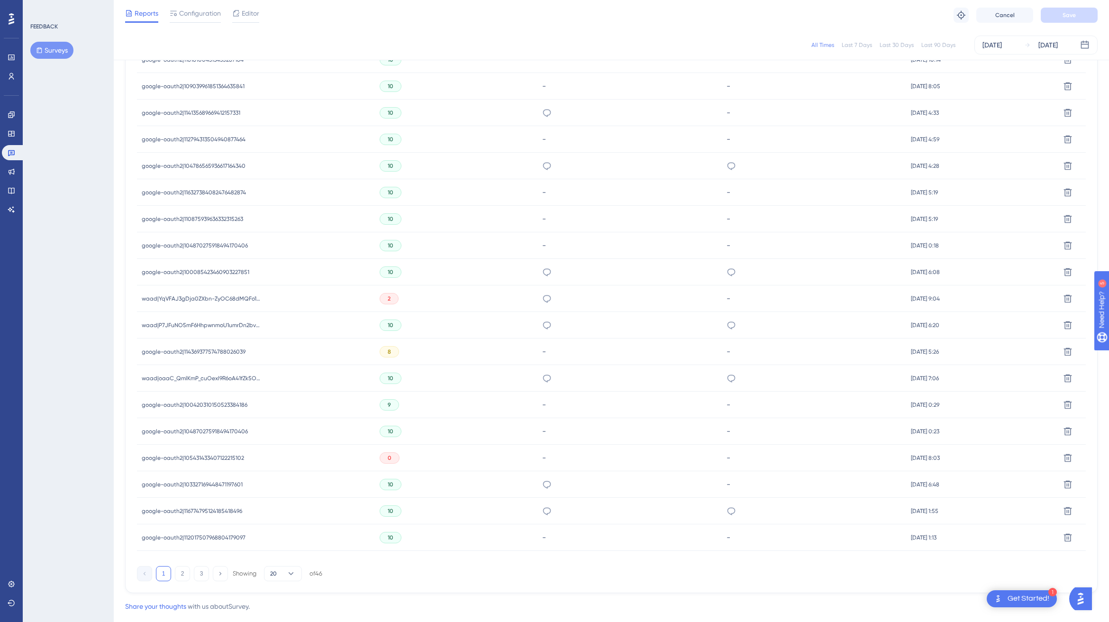
scroll to position [384, 0]
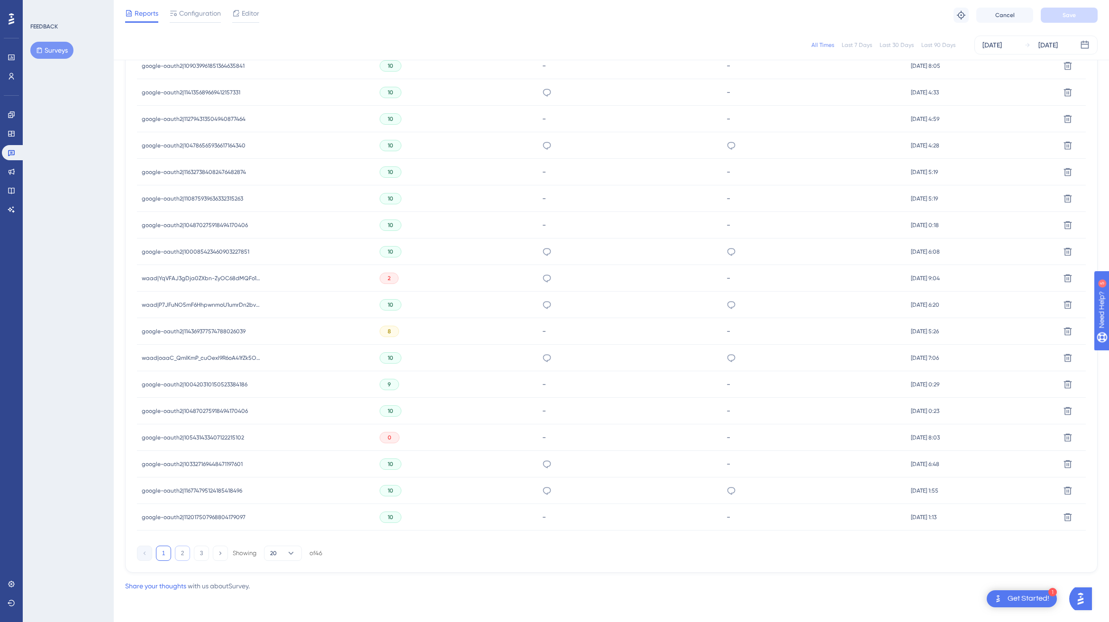
drag, startPoint x: 181, startPoint y: 556, endPoint x: 175, endPoint y: 554, distance: 5.9
click at [181, 556] on button "2" at bounding box center [182, 552] width 15 height 15
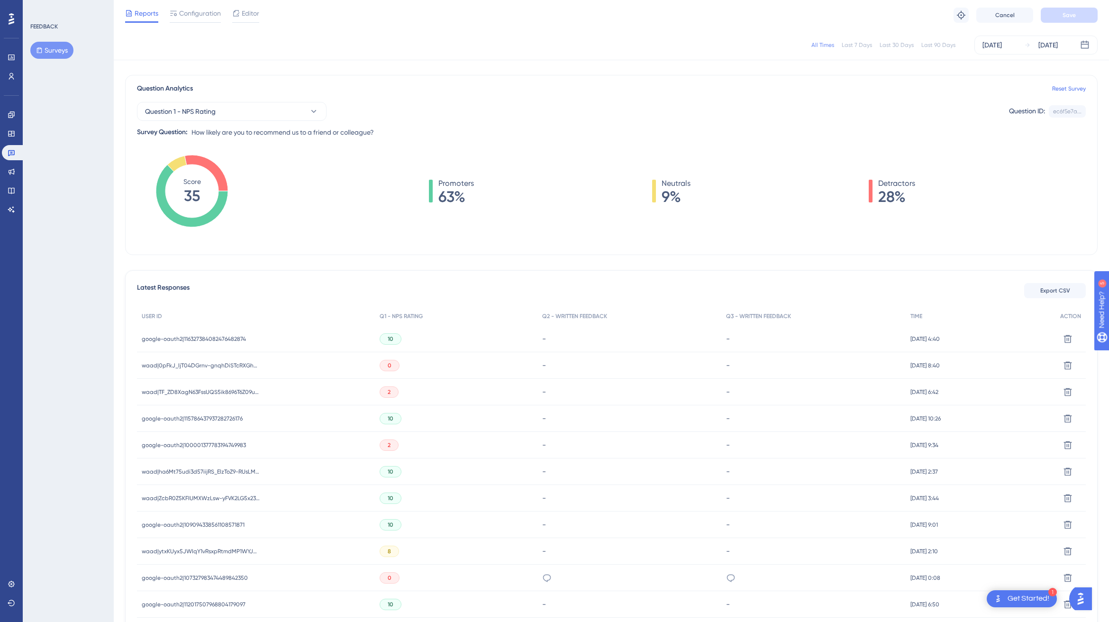
scroll to position [67, 0]
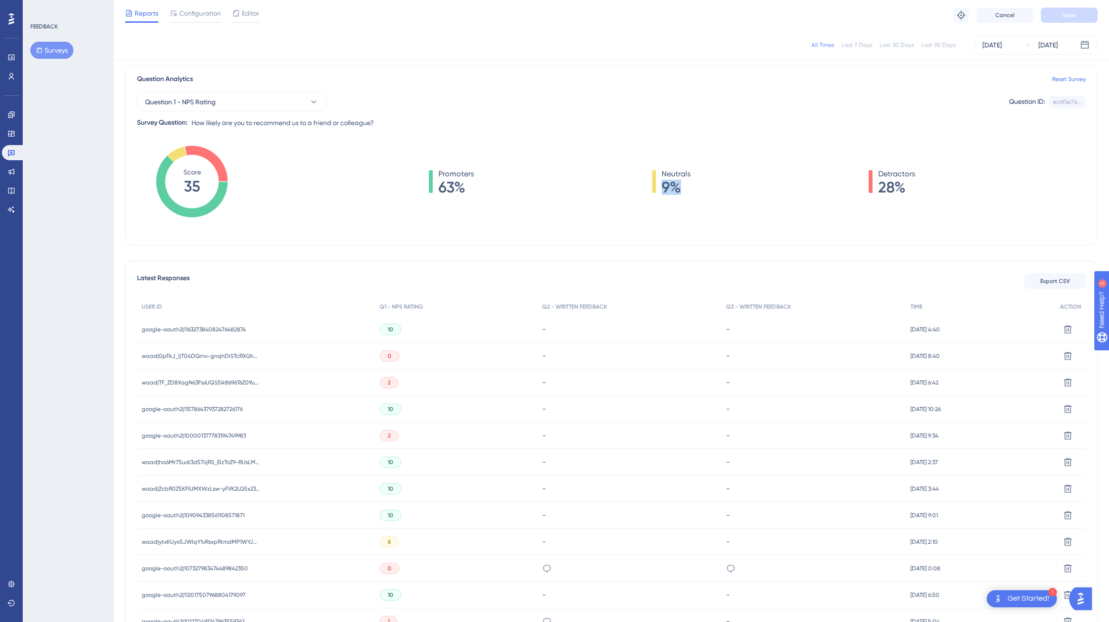
drag, startPoint x: 661, startPoint y: 188, endPoint x: 709, endPoint y: 187, distance: 47.9
click at [705, 187] on div "Promoters 63% Neutrals 9% Detractors 28%" at bounding box center [671, 181] width 827 height 27
click at [931, 188] on div "Promoters 63% Neutrals 9% Detractors 28%" at bounding box center [671, 181] width 827 height 27
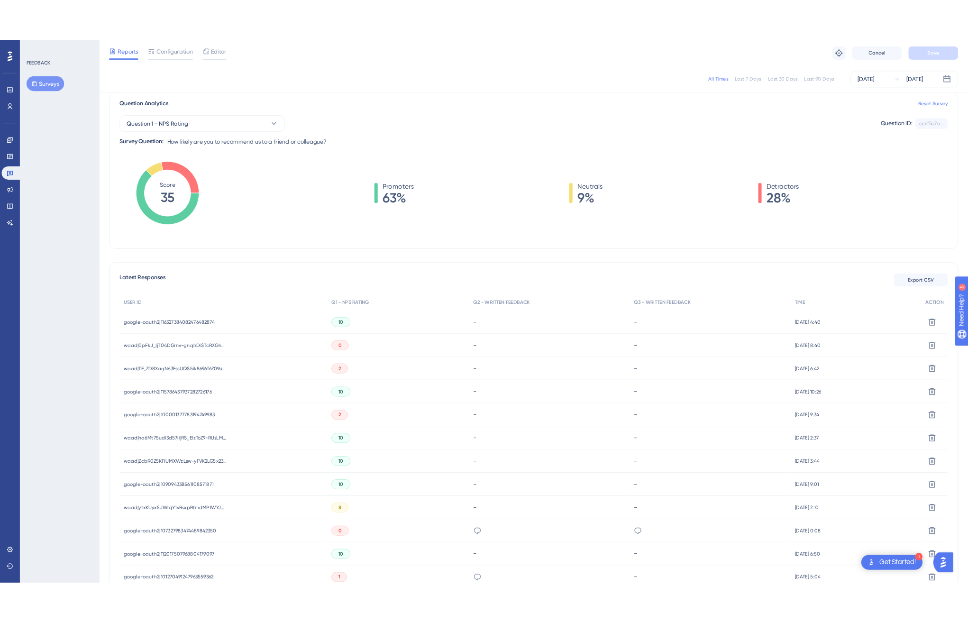
scroll to position [76, 0]
